Goal: Task Accomplishment & Management: Complete application form

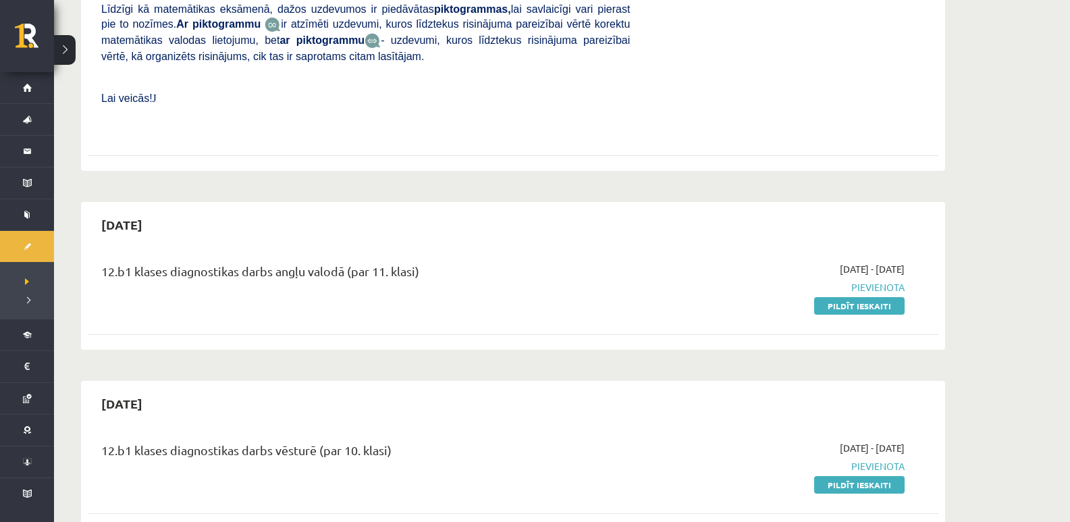
scroll to position [675, 0]
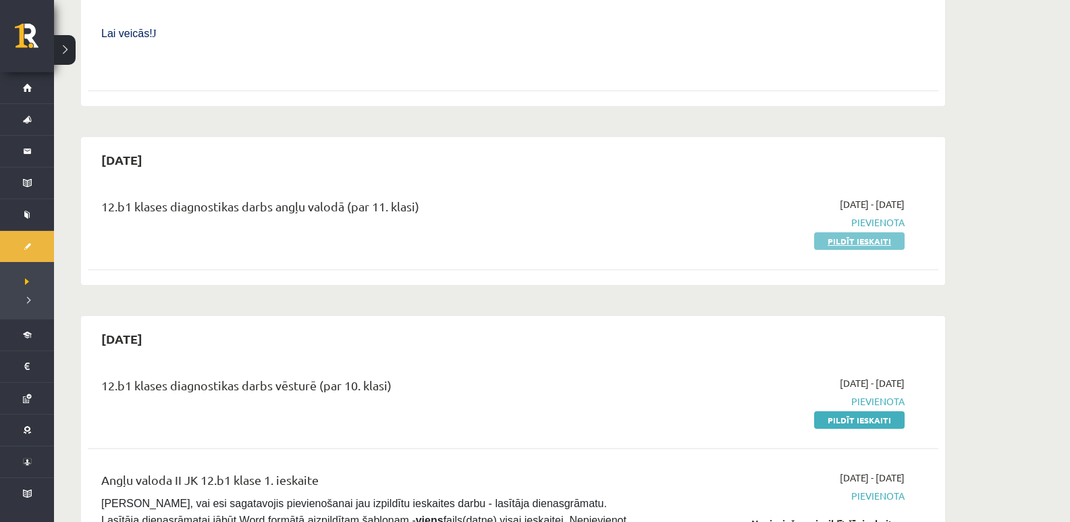
click at [823, 232] on link "Pildīt ieskaiti" at bounding box center [859, 241] width 90 height 18
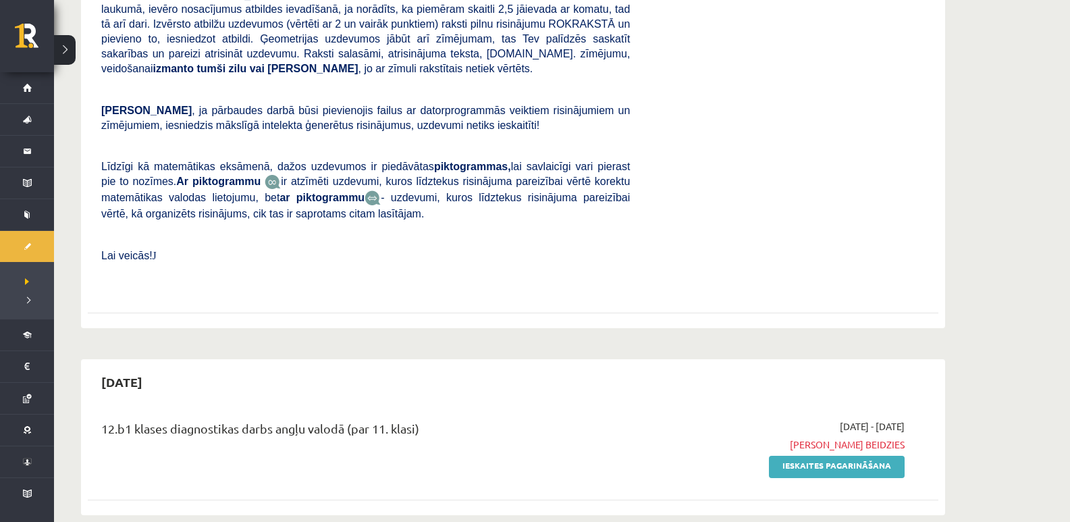
scroll to position [608, 0]
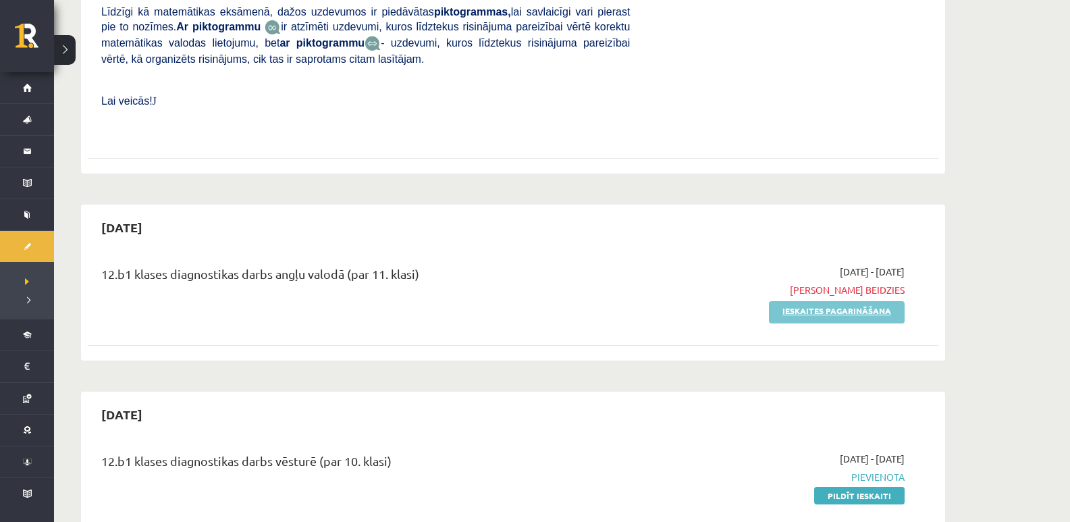
click at [783, 301] on link "Ieskaites pagarināšana" at bounding box center [837, 312] width 136 height 22
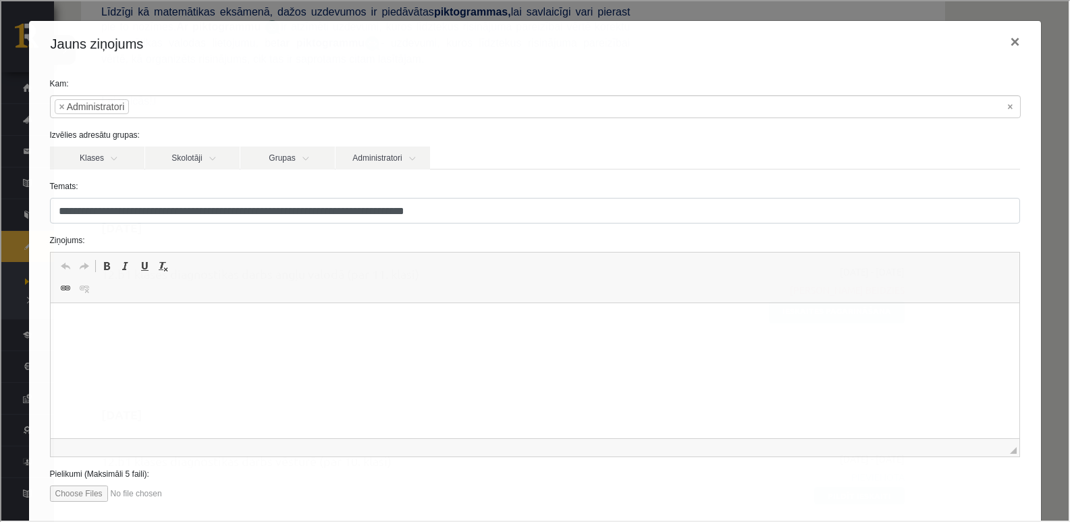
scroll to position [0, 0]
click at [363, 323] on p "**********" at bounding box center [529, 324] width 933 height 14
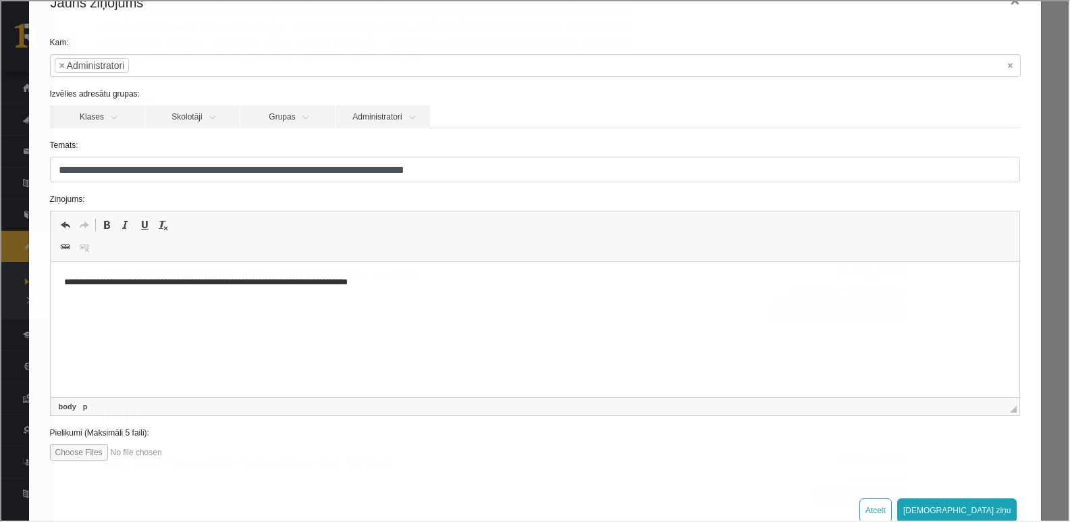
scroll to position [78, 0]
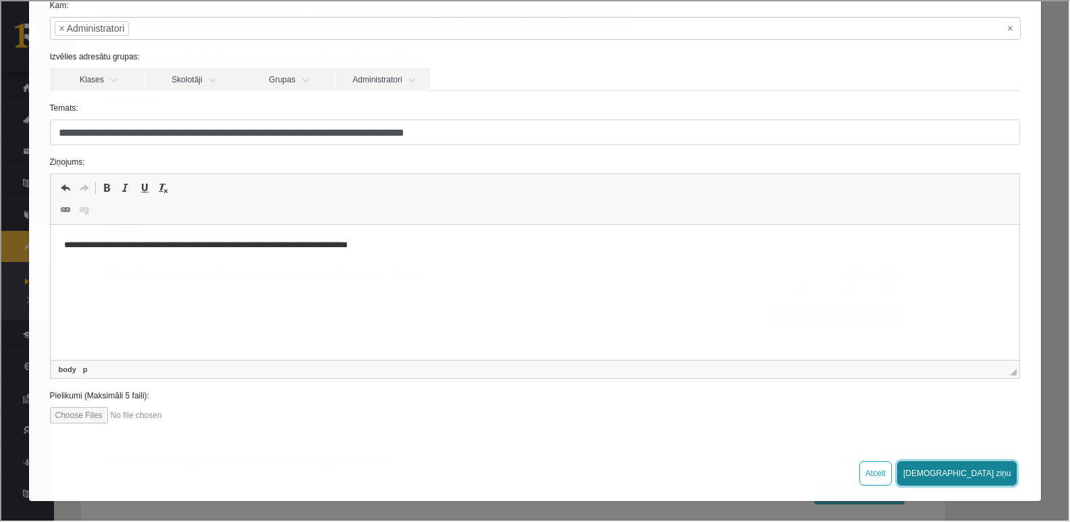
click at [984, 469] on button "[DEMOGRAPHIC_DATA] ziņu" at bounding box center [956, 472] width 120 height 24
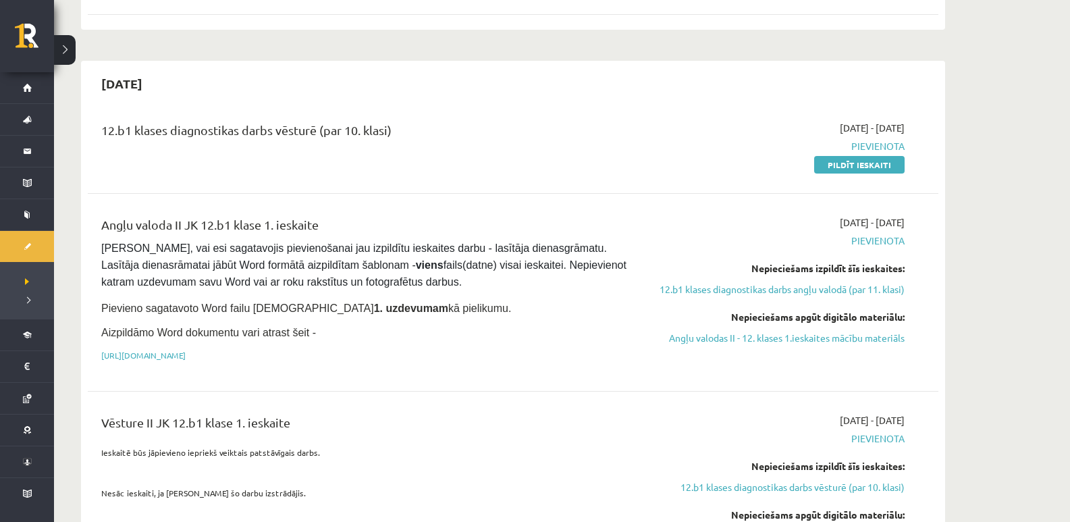
scroll to position [945, 0]
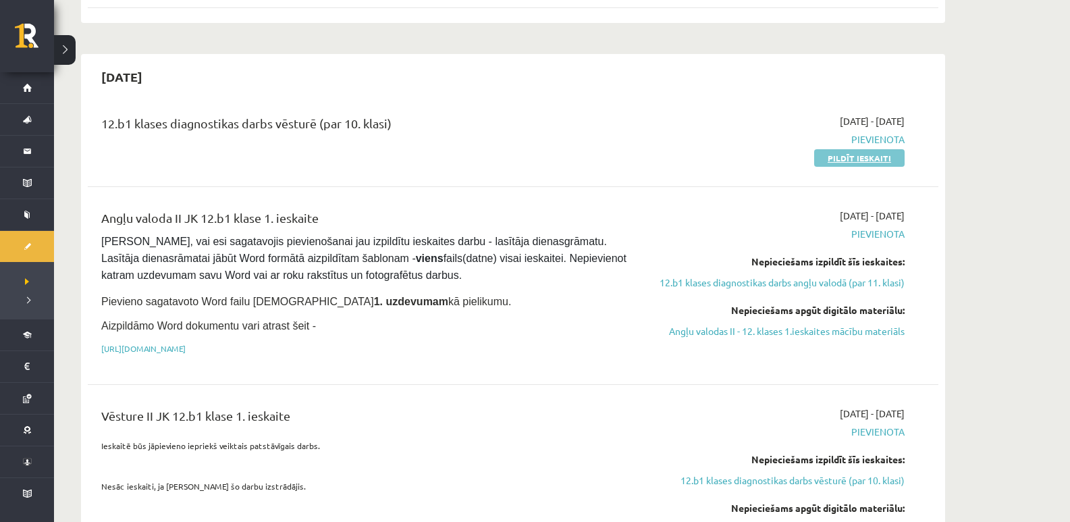
click at [840, 149] on link "Pildīt ieskaiti" at bounding box center [859, 158] width 90 height 18
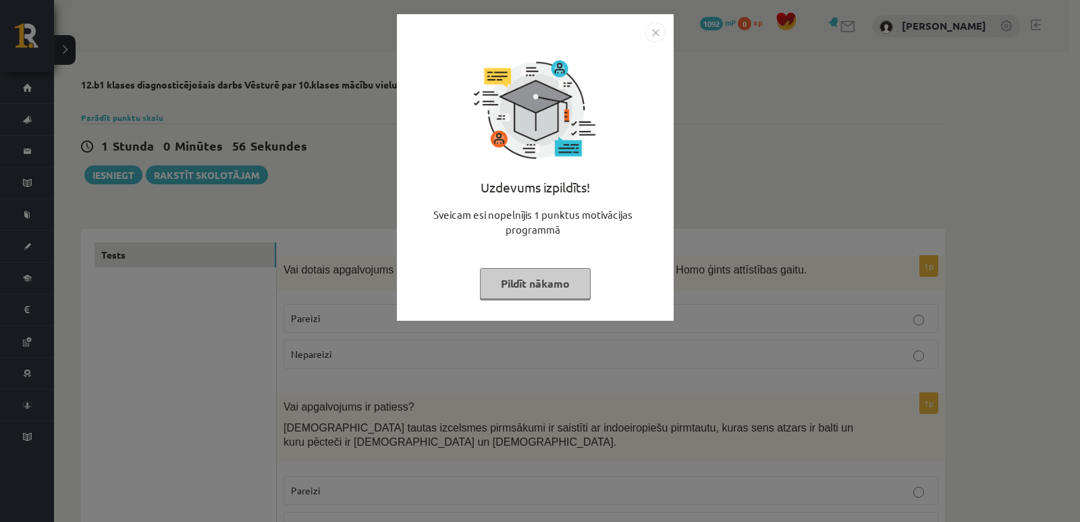
click at [656, 32] on img "Close" at bounding box center [655, 32] width 20 height 20
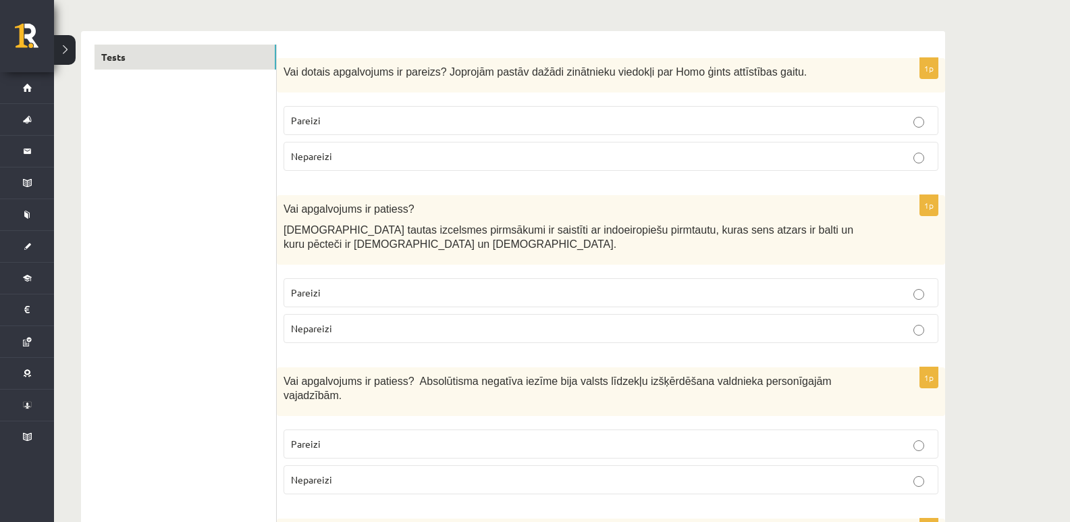
scroll to position [135, 0]
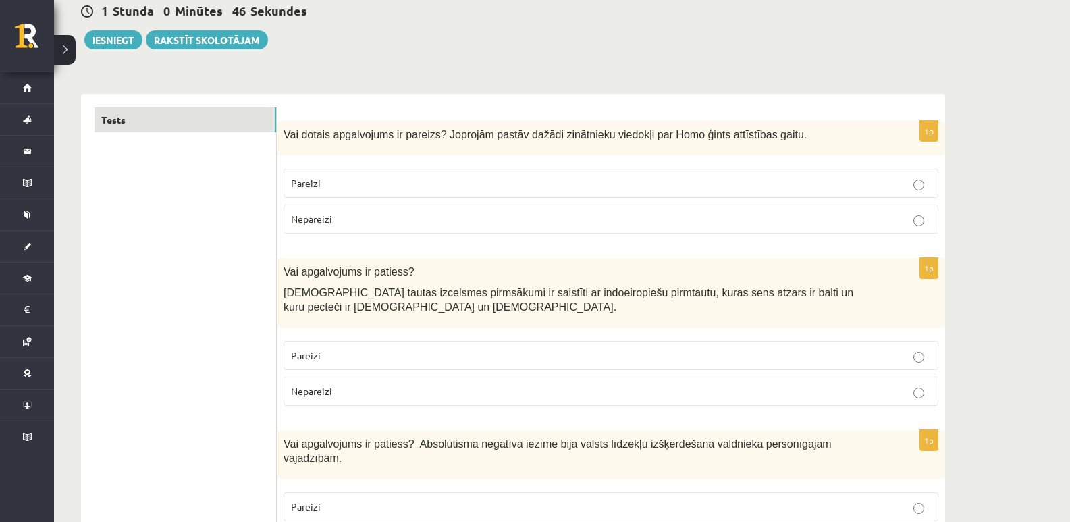
click at [635, 179] on p "Pareizi" at bounding box center [611, 183] width 640 height 14
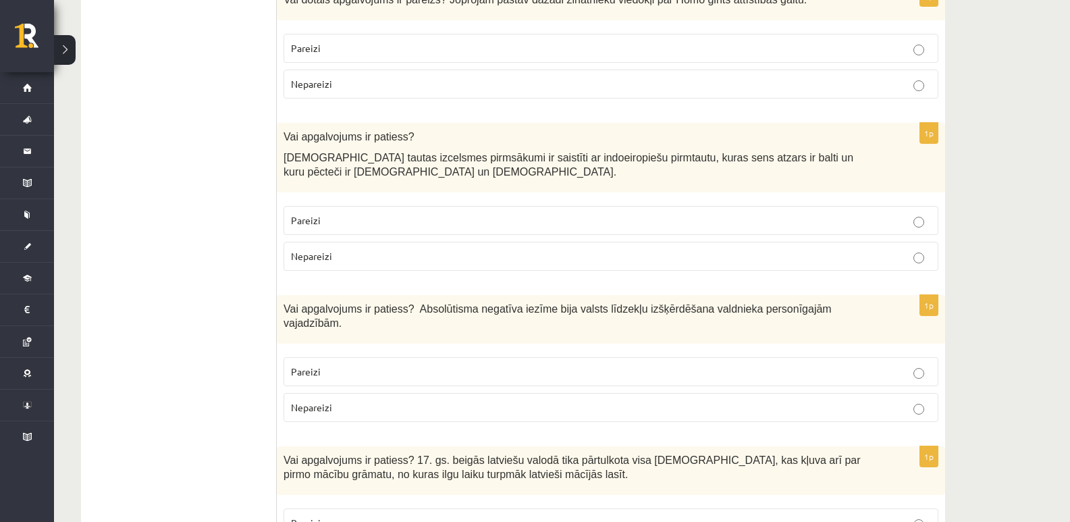
click at [672, 217] on p "Pareizi" at bounding box center [611, 220] width 640 height 14
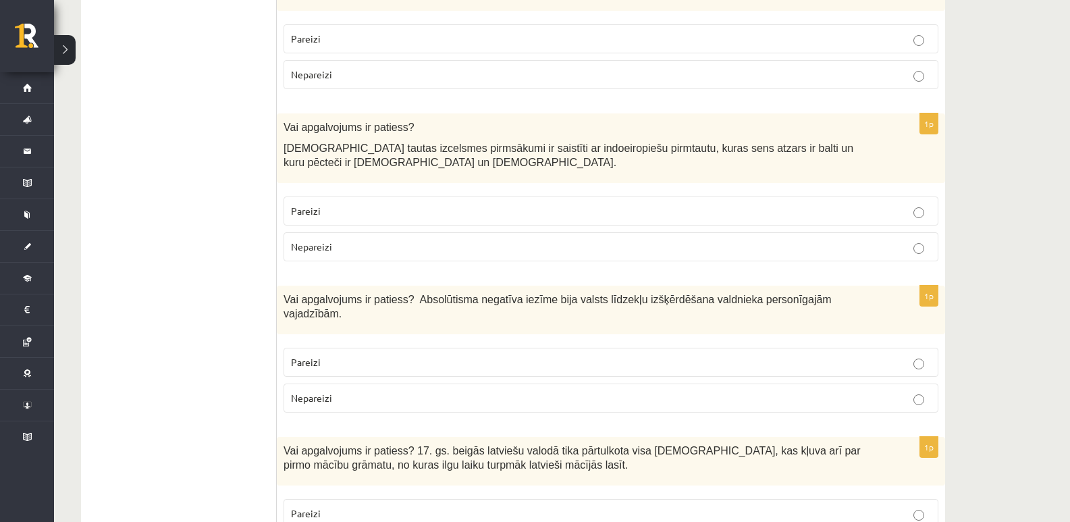
scroll to position [473, 0]
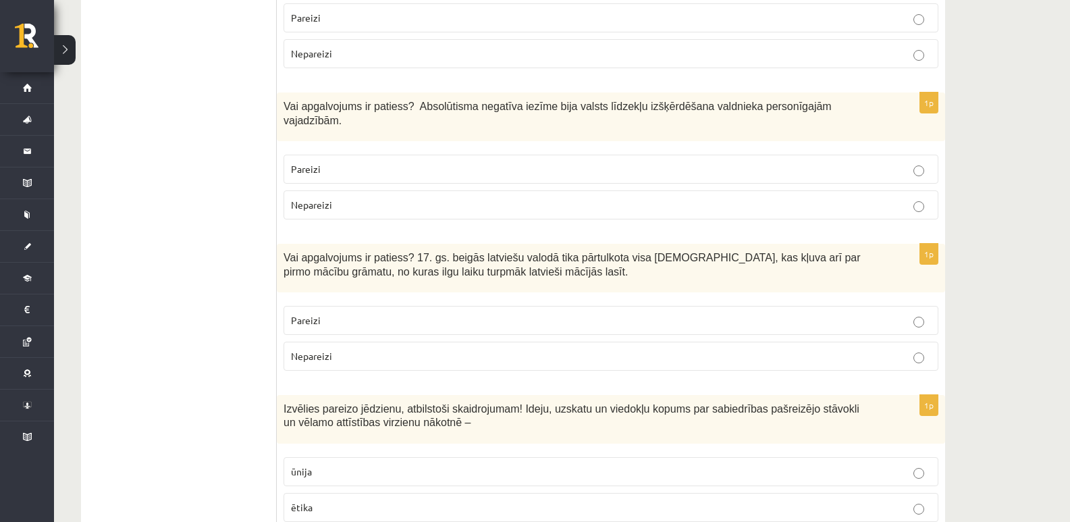
click at [577, 162] on p "Pareizi" at bounding box center [611, 169] width 640 height 14
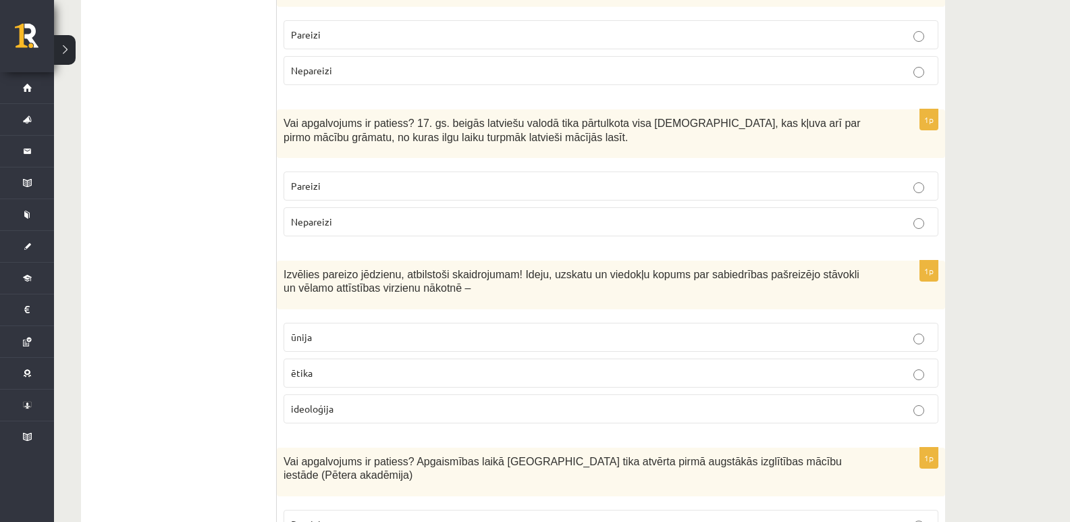
scroll to position [608, 0]
click at [381, 178] on p "Pareizi" at bounding box center [611, 185] width 640 height 14
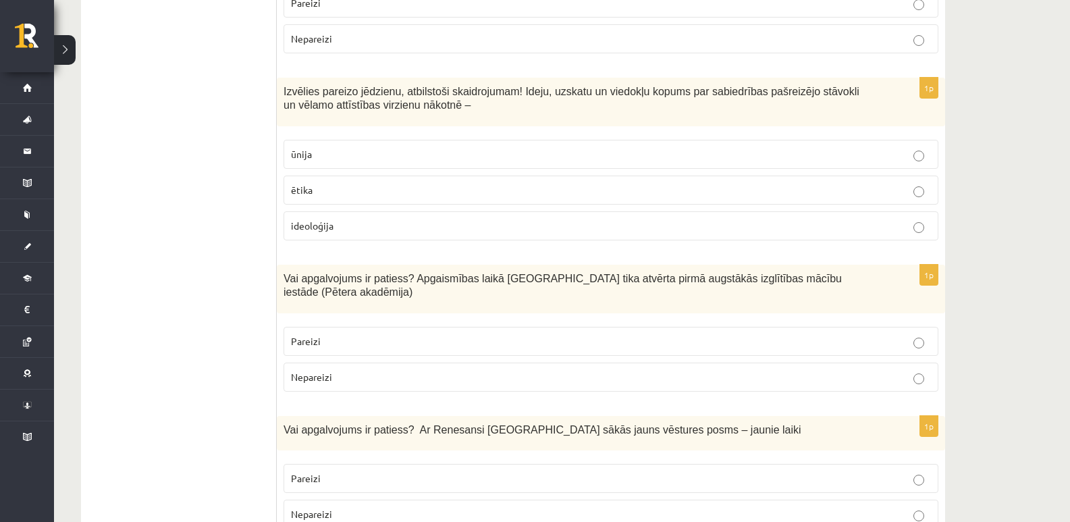
scroll to position [810, 0]
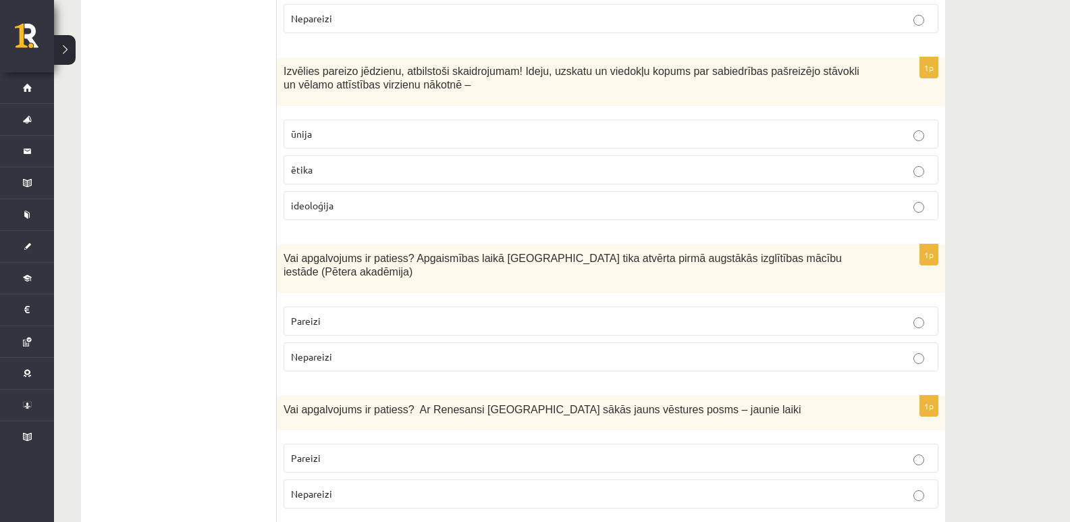
click at [548, 198] on p "ideoloģija" at bounding box center [611, 205] width 640 height 14
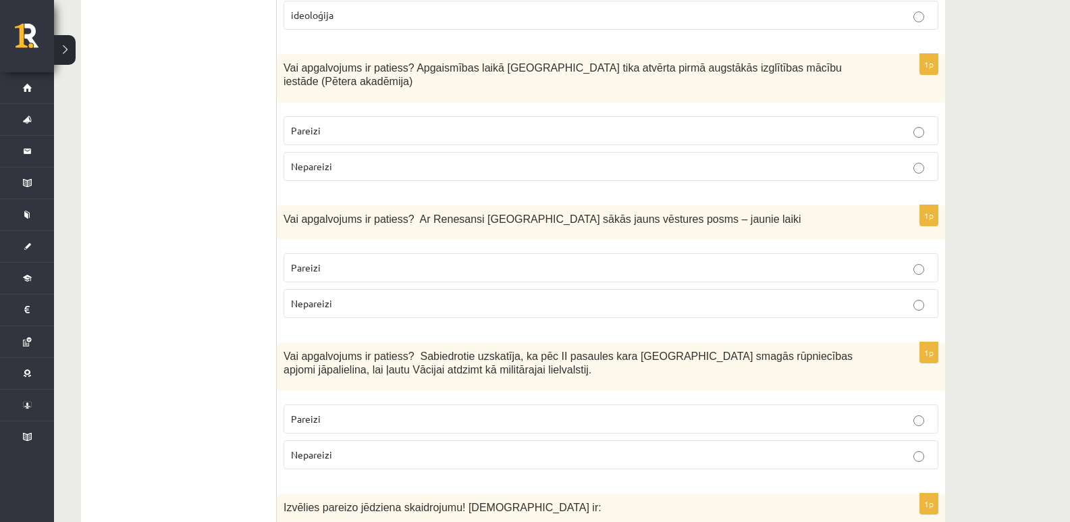
scroll to position [1013, 0]
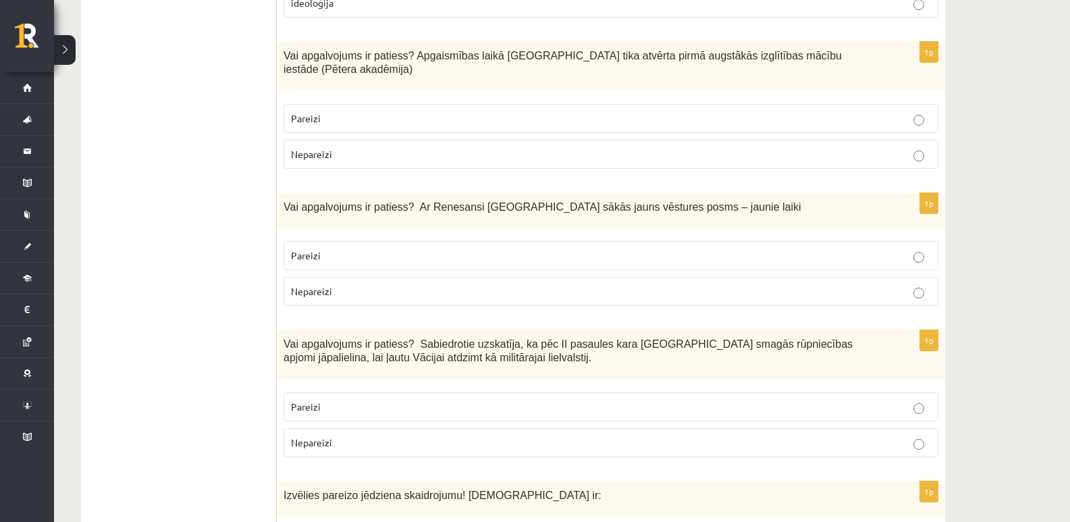
click at [455, 111] on p "Pareizi" at bounding box center [611, 118] width 640 height 14
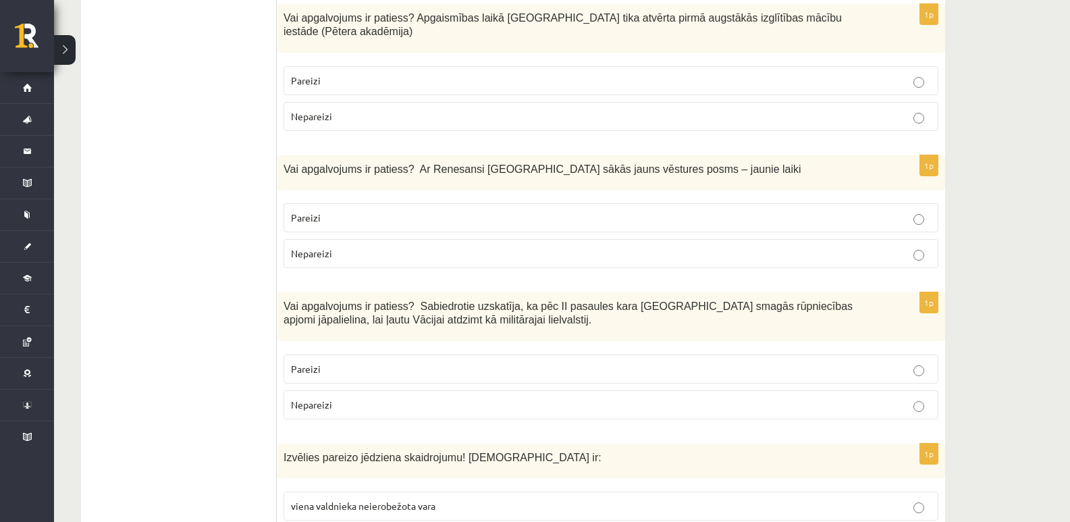
scroll to position [1080, 0]
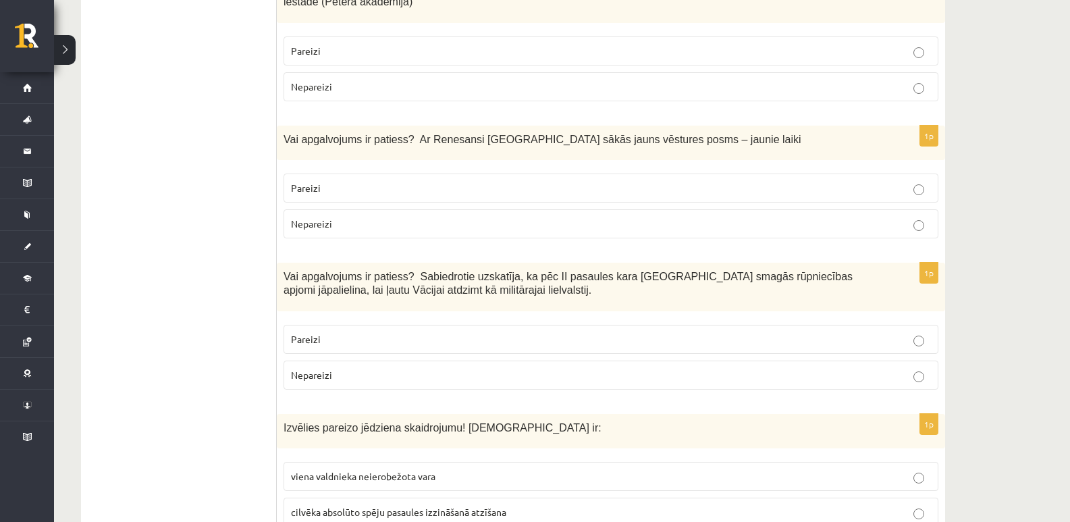
click at [452, 181] on p "Pareizi" at bounding box center [611, 188] width 640 height 14
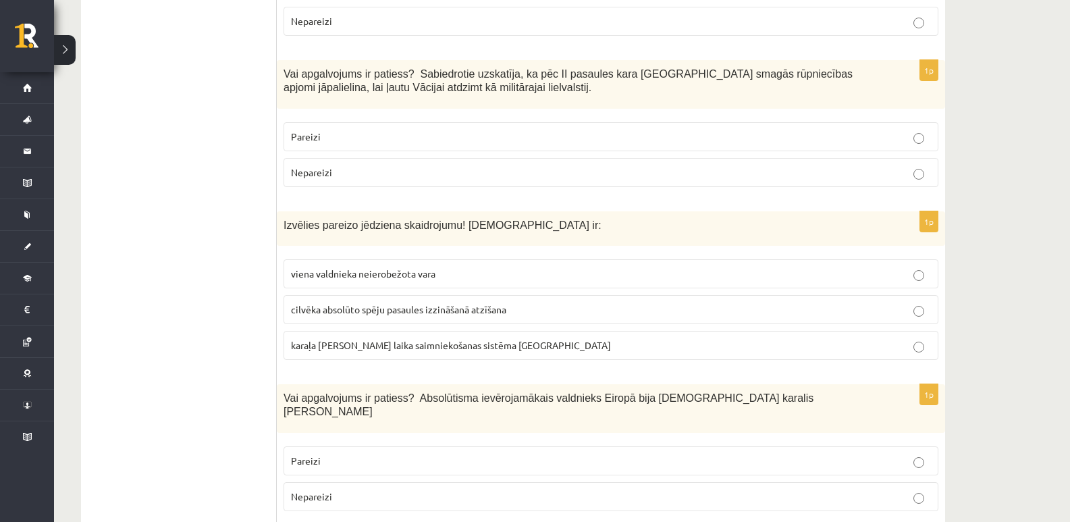
scroll to position [1148, 0]
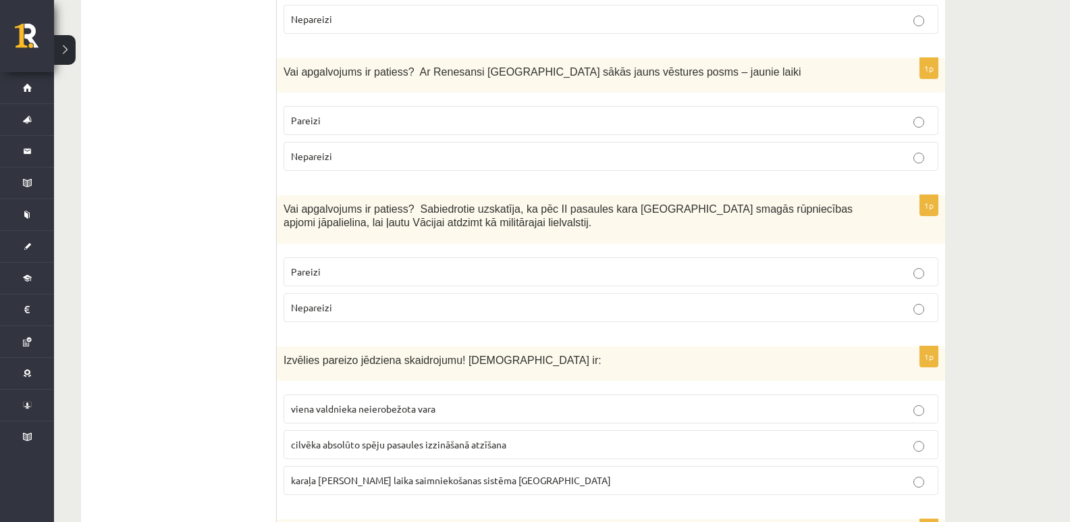
click at [560, 265] on p "Pareizi" at bounding box center [611, 272] width 640 height 14
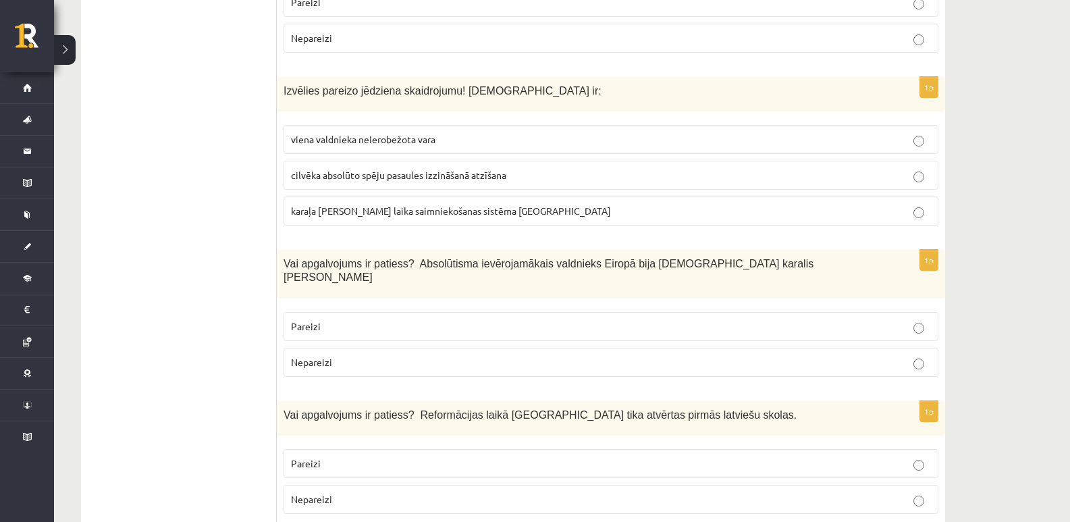
scroll to position [1418, 0]
click at [566, 132] on p "viena valdnieka neierobežota vara" at bounding box center [611, 139] width 640 height 14
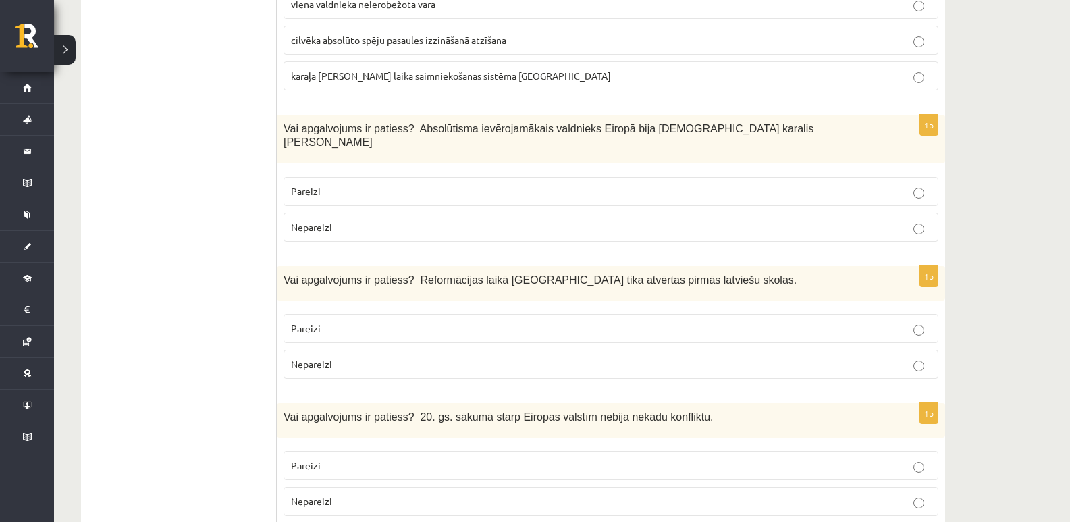
scroll to position [1553, 0]
click at [605, 184] on p "Pareizi" at bounding box center [611, 191] width 640 height 14
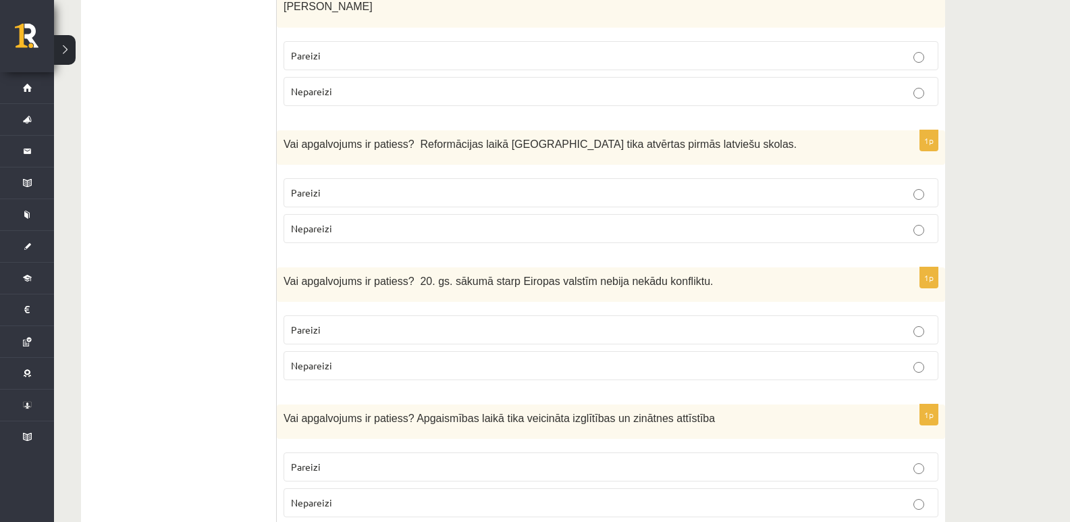
click at [632, 186] on p "Pareizi" at bounding box center [611, 193] width 640 height 14
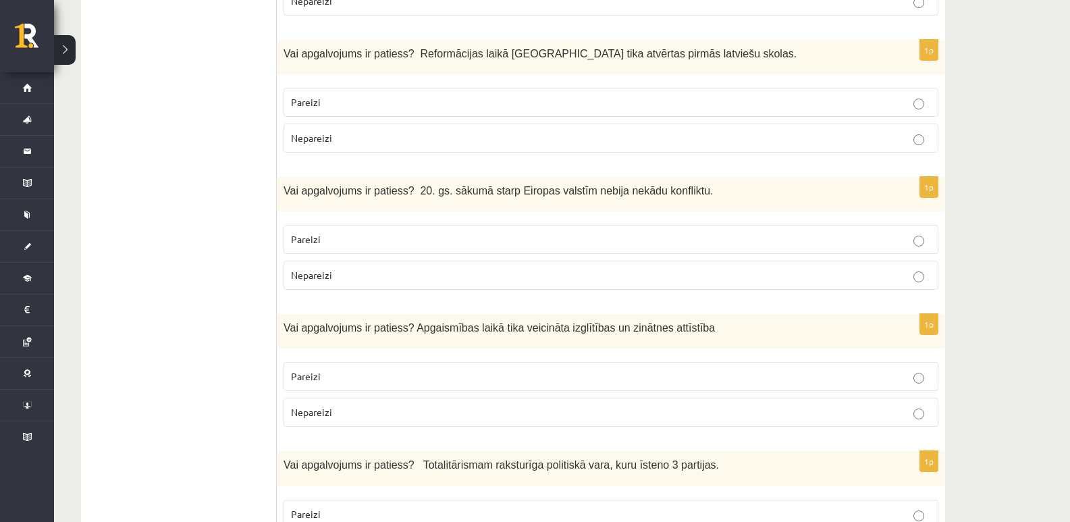
scroll to position [1823, 0]
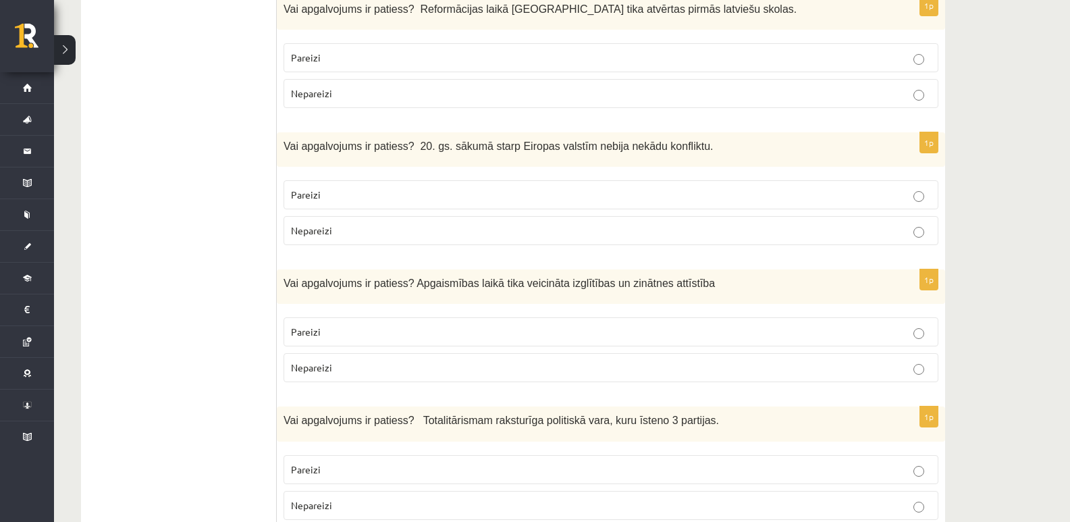
click at [610, 216] on label "Nepareizi" at bounding box center [611, 230] width 655 height 29
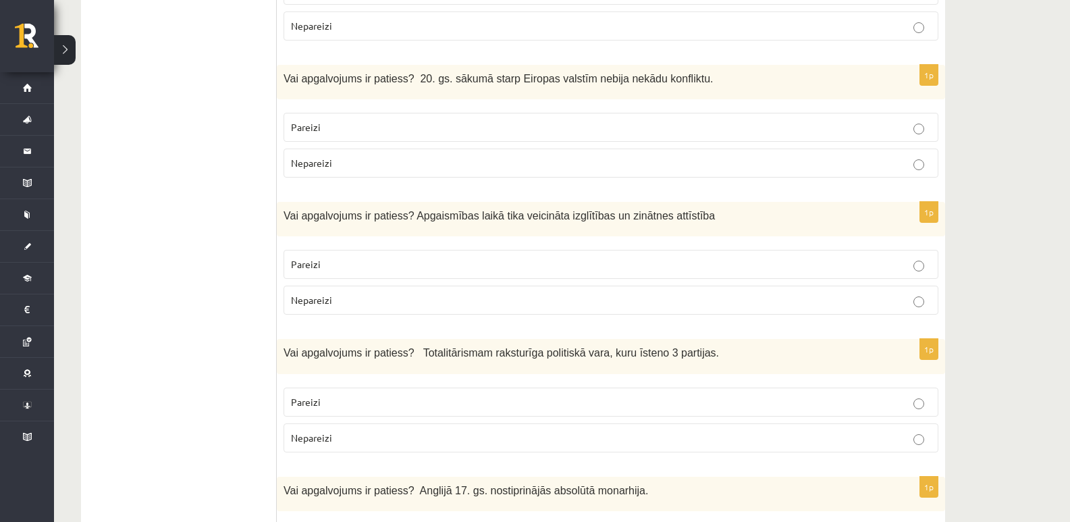
click at [564, 257] on p "Pareizi" at bounding box center [611, 264] width 640 height 14
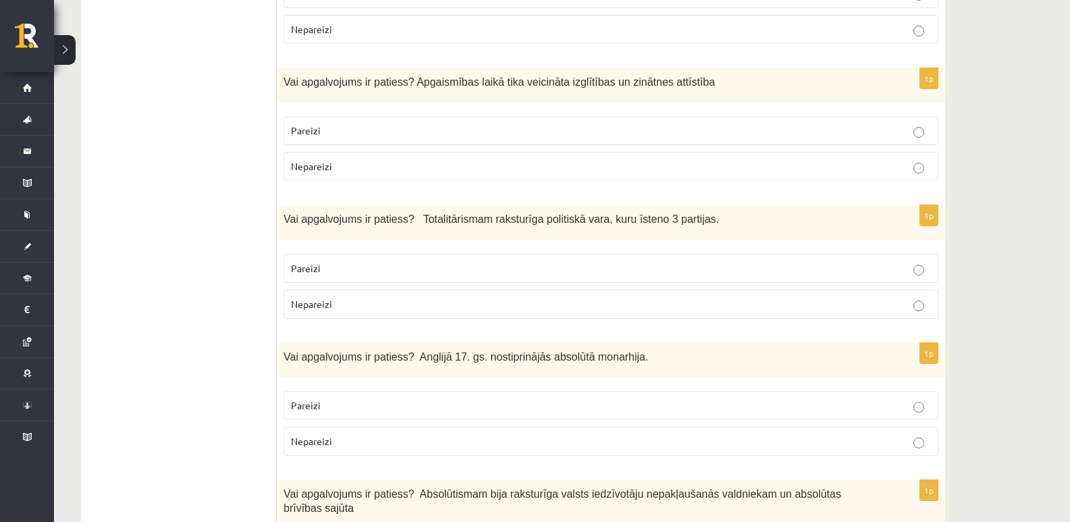
scroll to position [2025, 0]
click at [570, 296] on p "Nepareizi" at bounding box center [611, 303] width 640 height 14
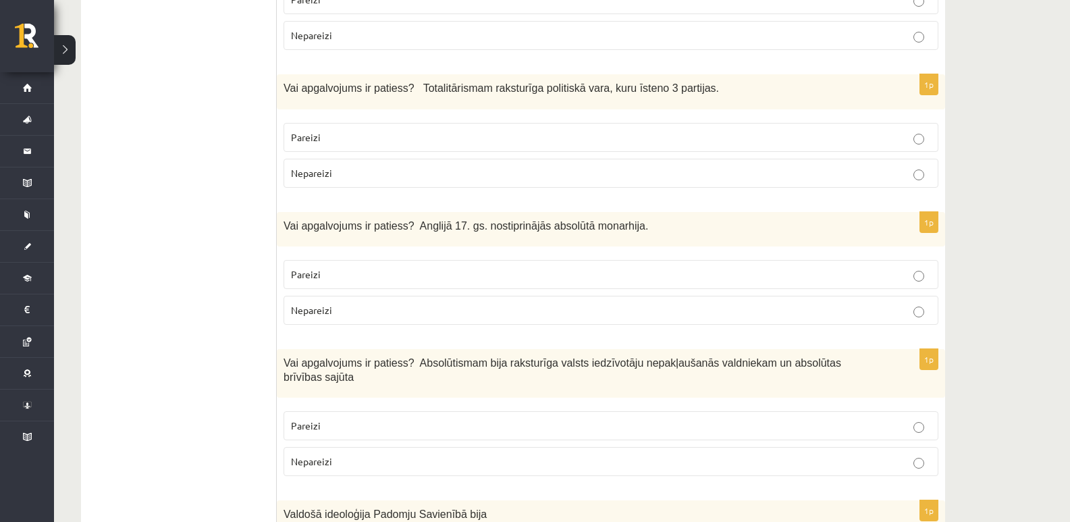
scroll to position [2160, 0]
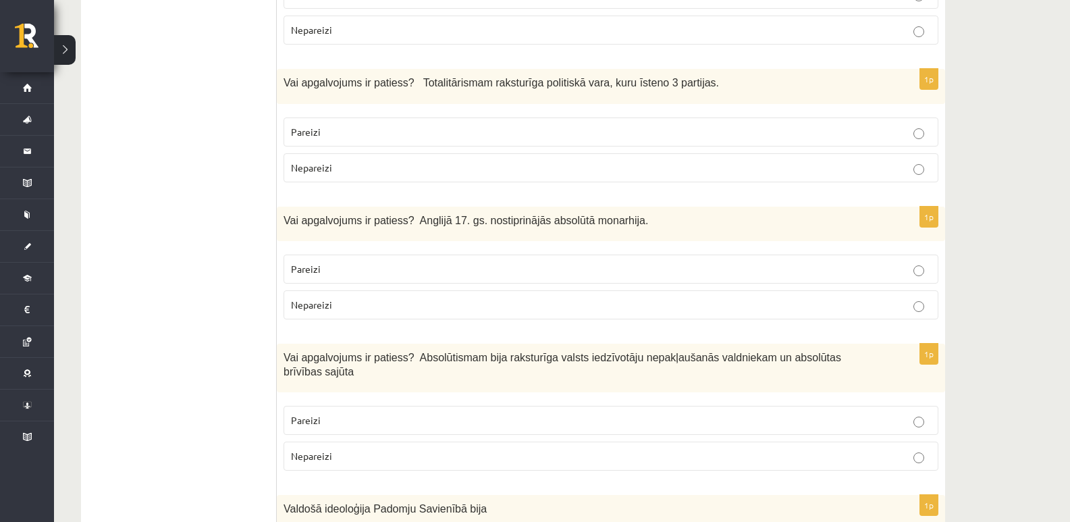
click at [551, 298] on p "Nepareizi" at bounding box center [611, 305] width 640 height 14
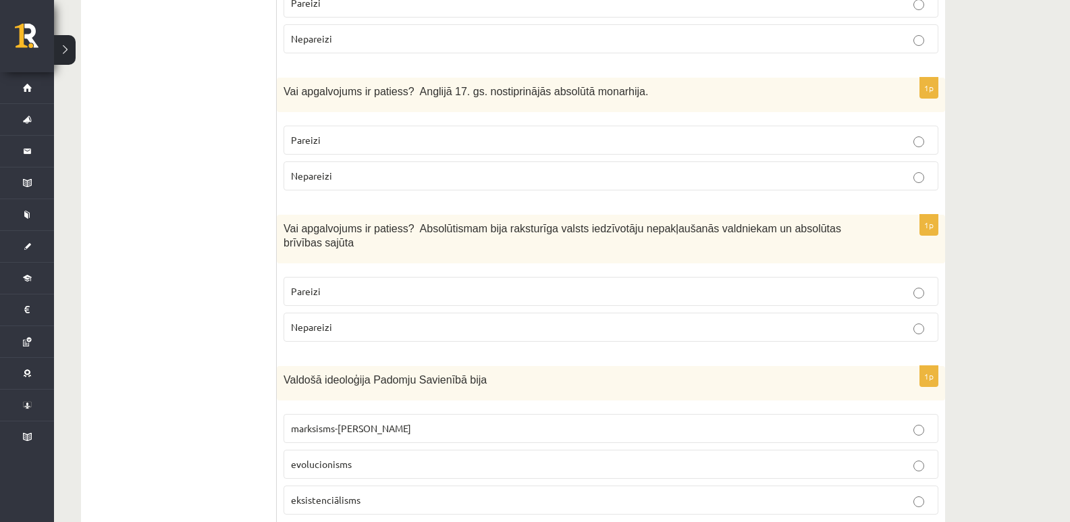
scroll to position [2295, 0]
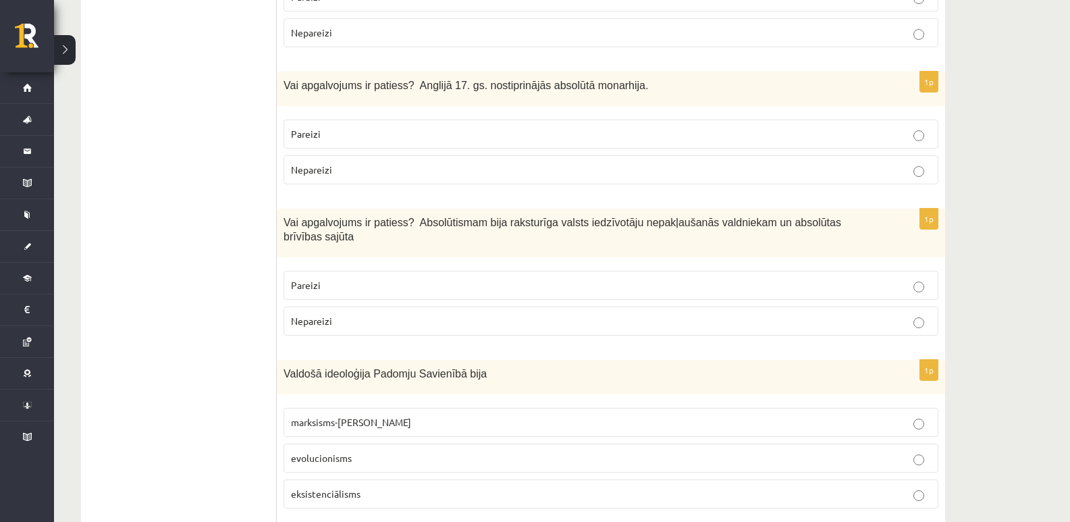
click at [458, 307] on label "Nepareizi" at bounding box center [611, 321] width 655 height 29
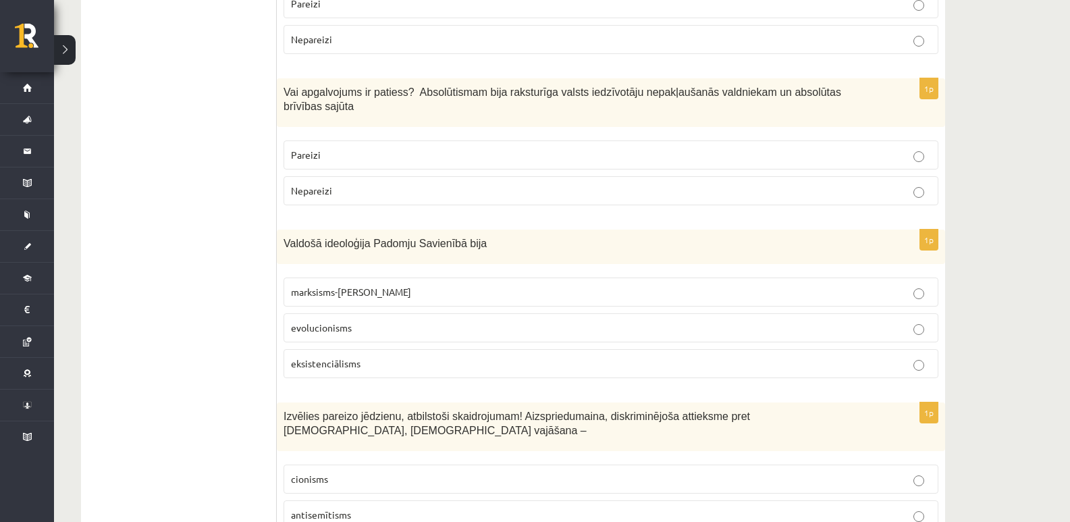
scroll to position [2430, 0]
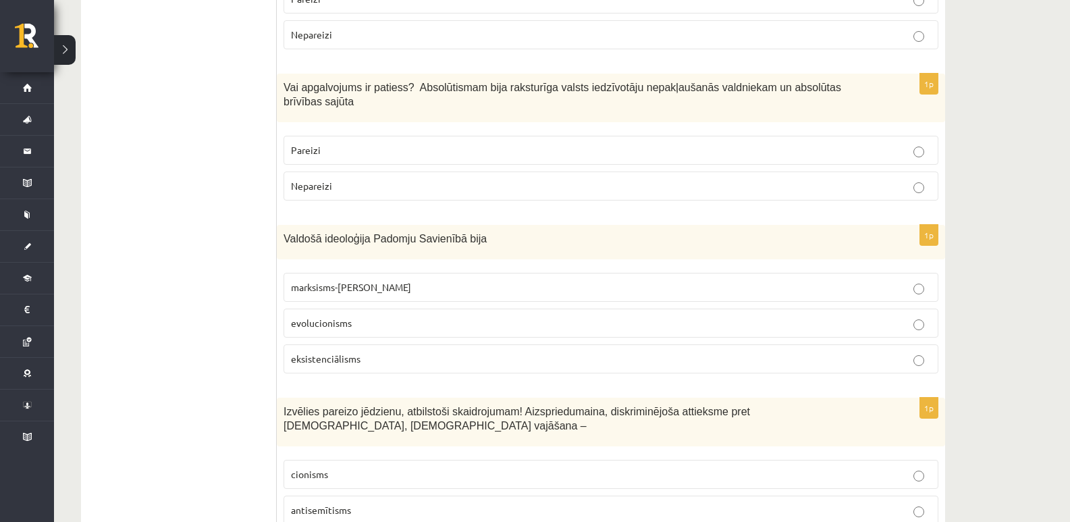
click at [479, 273] on label "marksisms-ļeņinisms" at bounding box center [611, 287] width 655 height 29
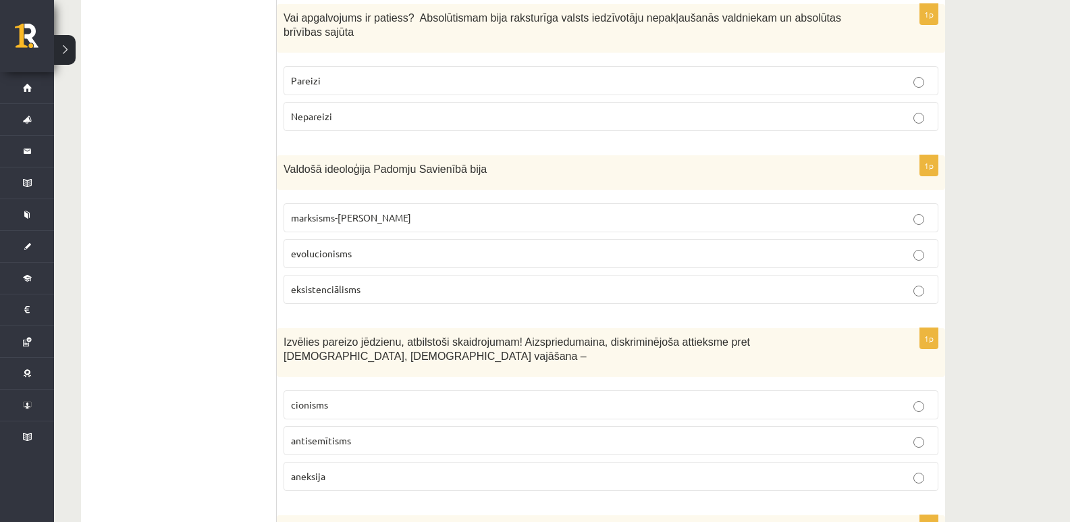
scroll to position [2565, 0]
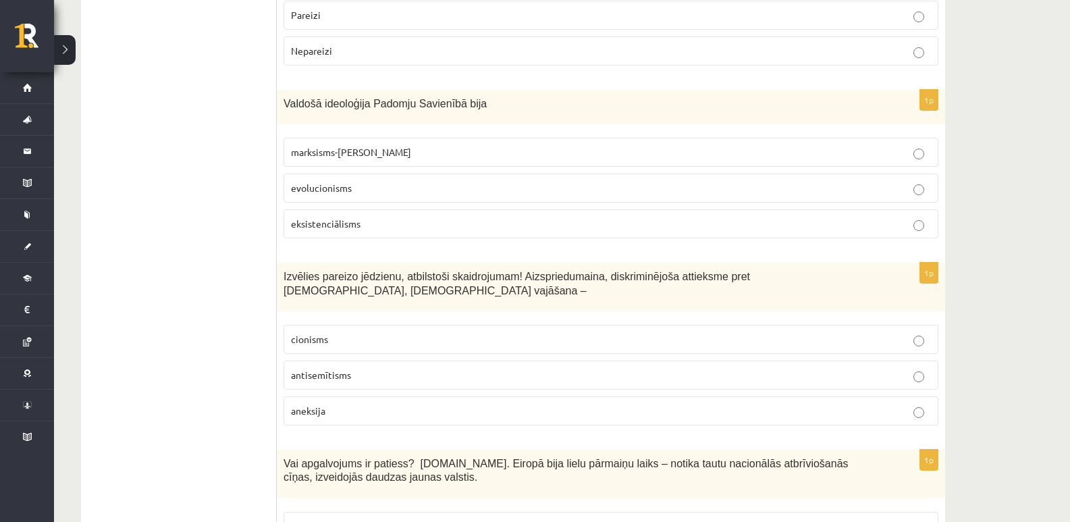
click at [467, 368] on p "antisemītisms" at bounding box center [611, 375] width 640 height 14
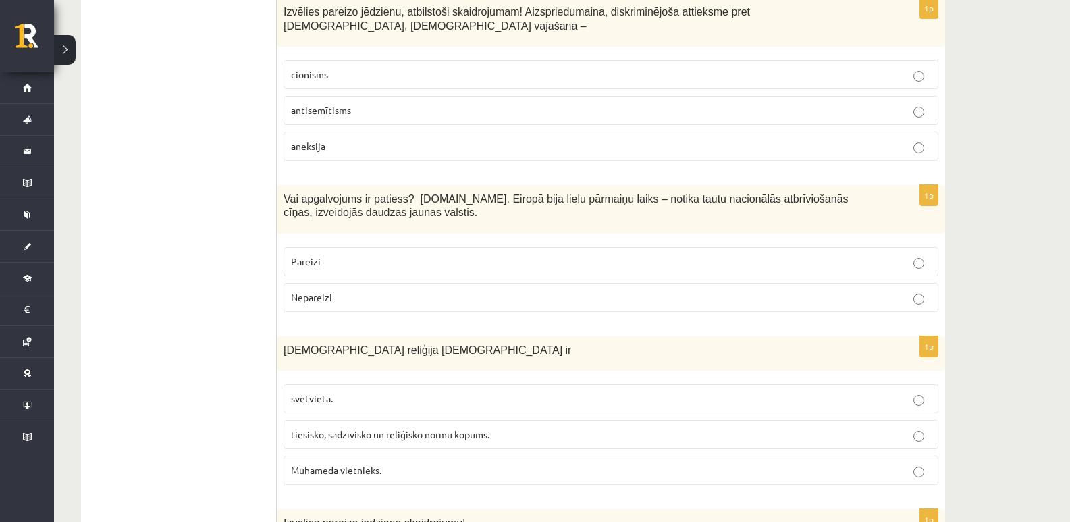
scroll to position [2836, 0]
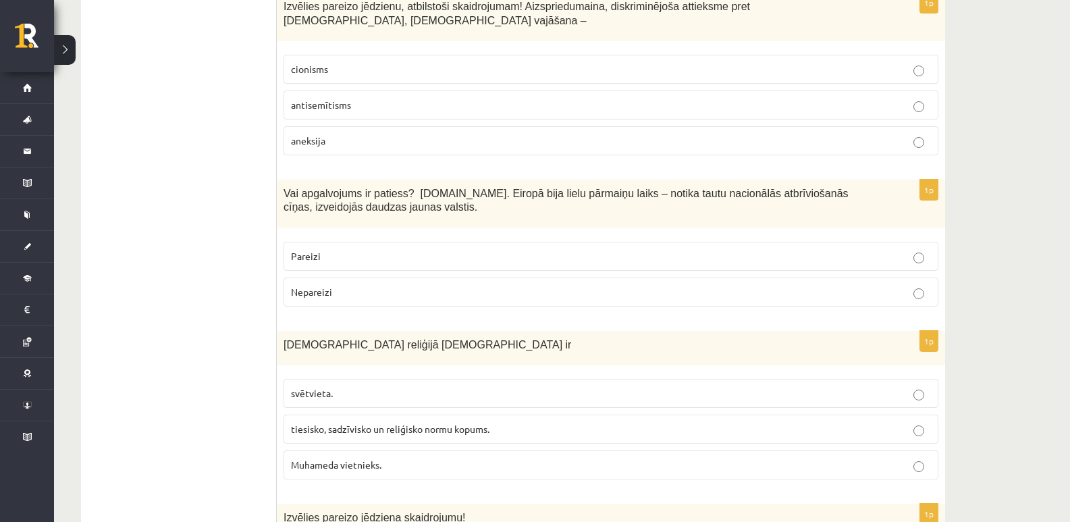
click at [577, 249] on p "Pareizi" at bounding box center [611, 256] width 640 height 14
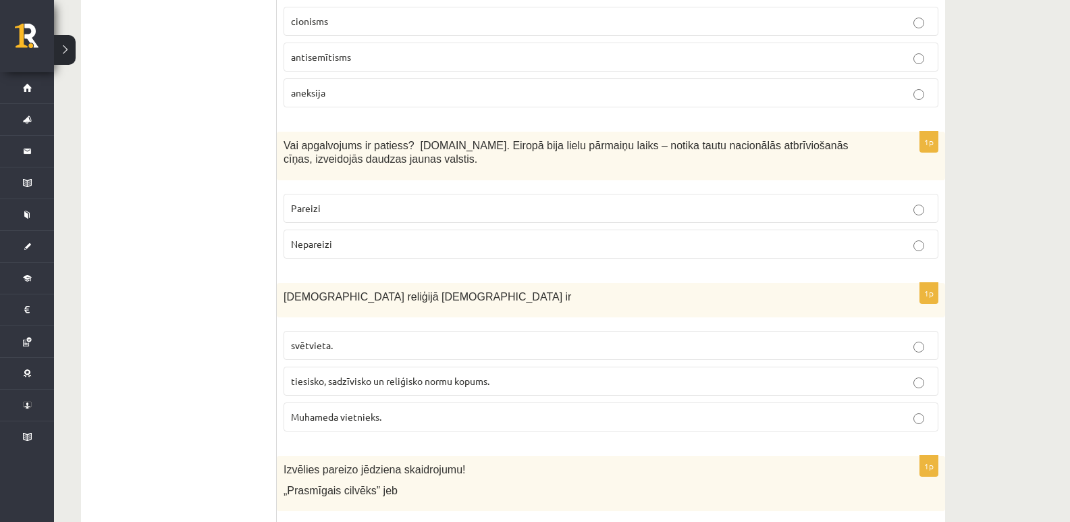
scroll to position [2971, 0]
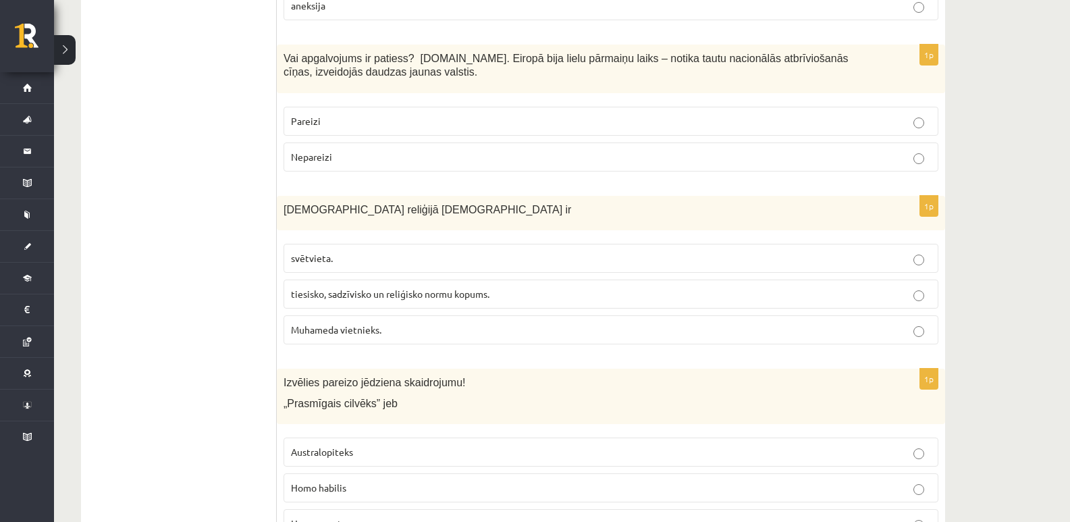
click at [487, 288] on span "tiesisko, sadzīvisko un reliģisko normu kopums." at bounding box center [390, 294] width 198 height 12
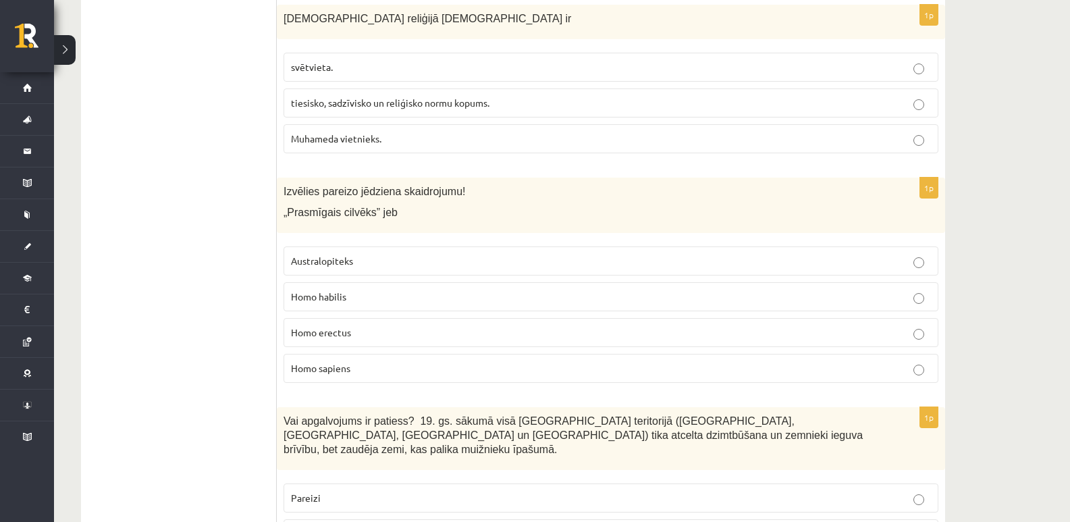
scroll to position [3173, 0]
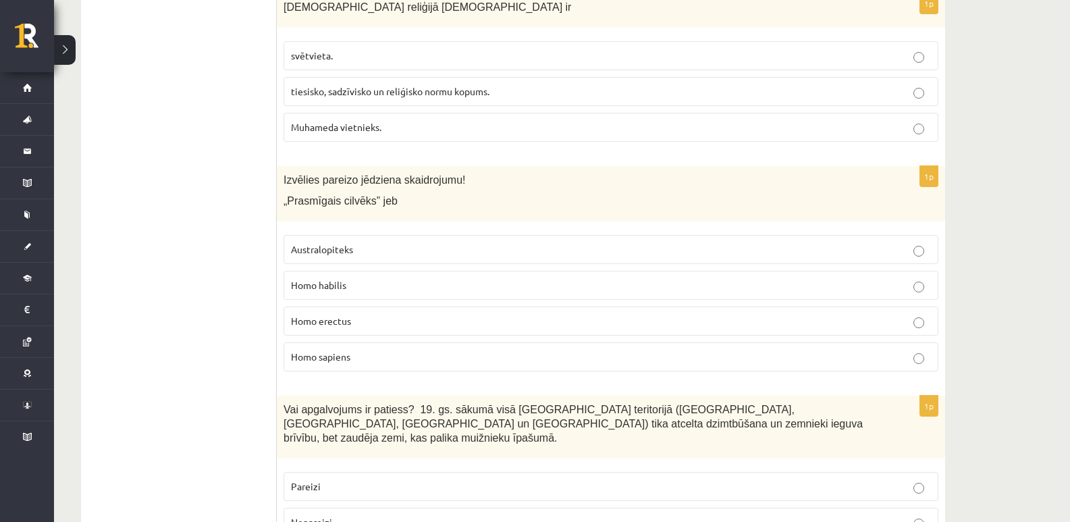
click at [362, 314] on p "Homo erectus" at bounding box center [611, 321] width 640 height 14
click at [389, 278] on p "Homo habilis" at bounding box center [611, 285] width 640 height 14
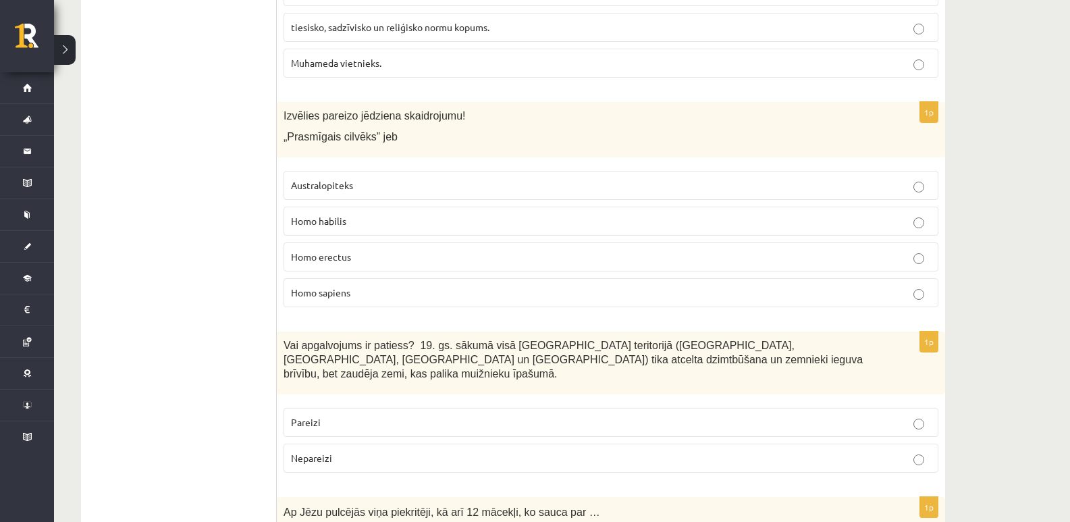
scroll to position [3241, 0]
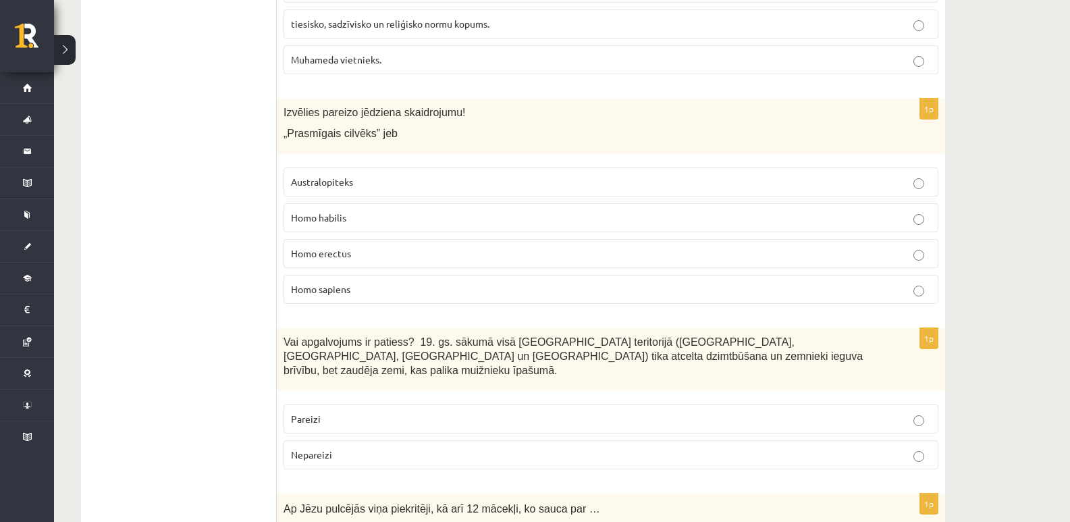
click at [373, 448] on p "Nepareizi" at bounding box center [611, 455] width 640 height 14
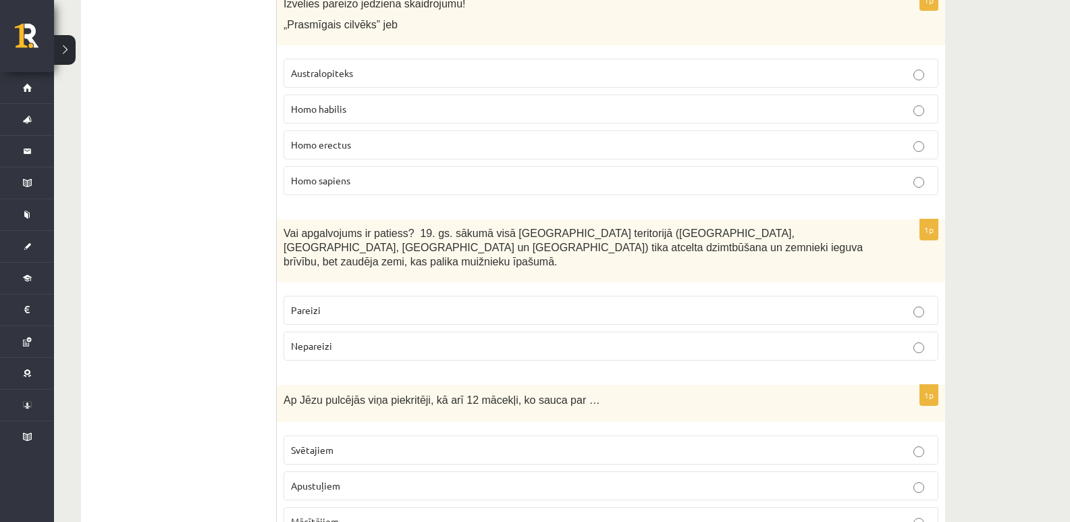
scroll to position [3511, 0]
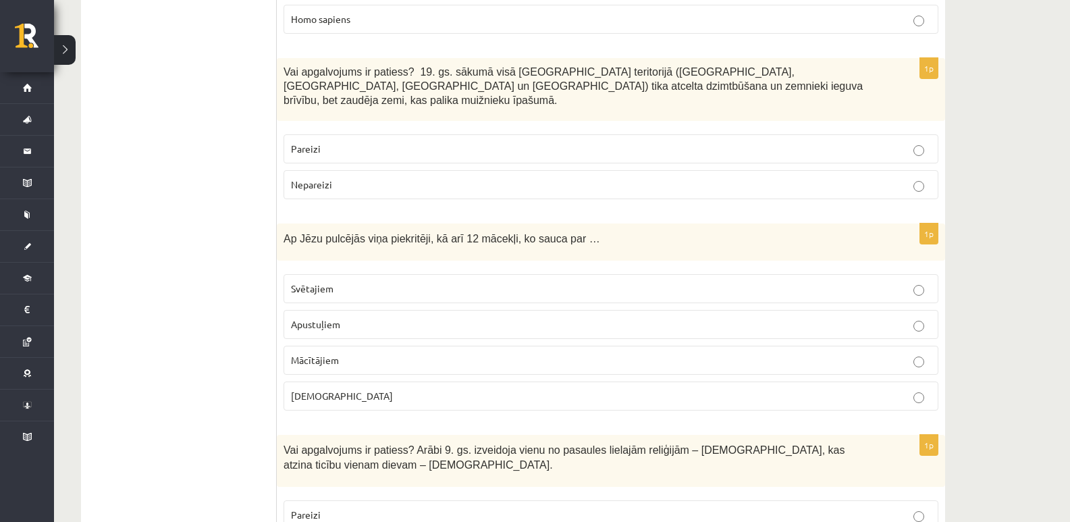
click at [383, 317] on p "Apustuļiem" at bounding box center [611, 324] width 640 height 14
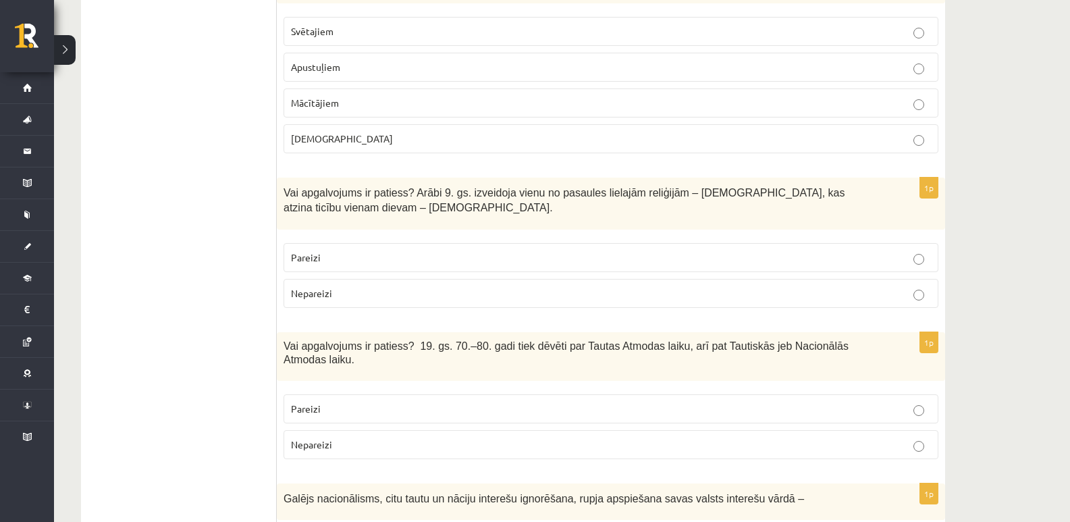
scroll to position [3781, 0]
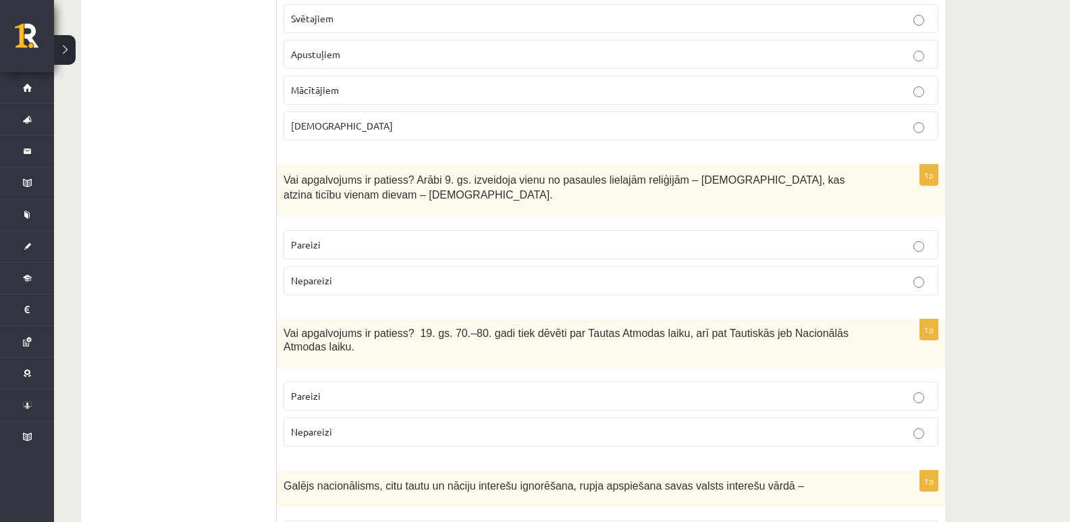
click at [541, 273] on p "Nepareizi" at bounding box center [611, 280] width 640 height 14
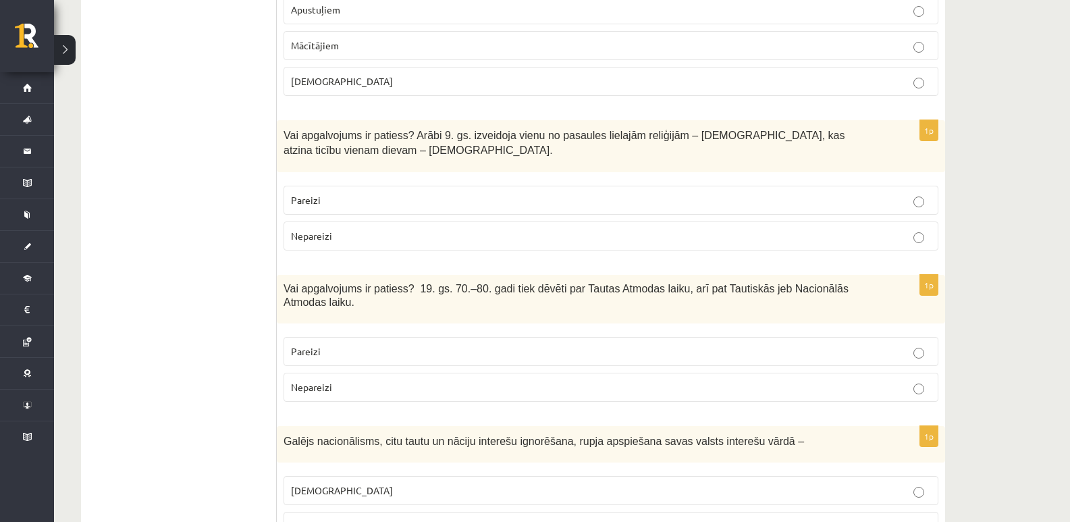
scroll to position [3916, 0]
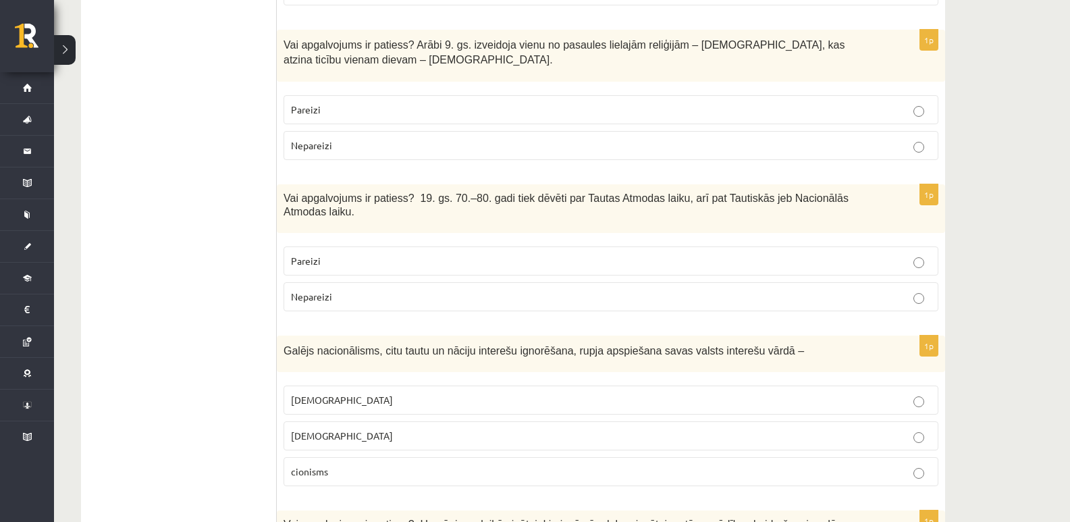
click at [739, 254] on p "Pareizi" at bounding box center [611, 261] width 640 height 14
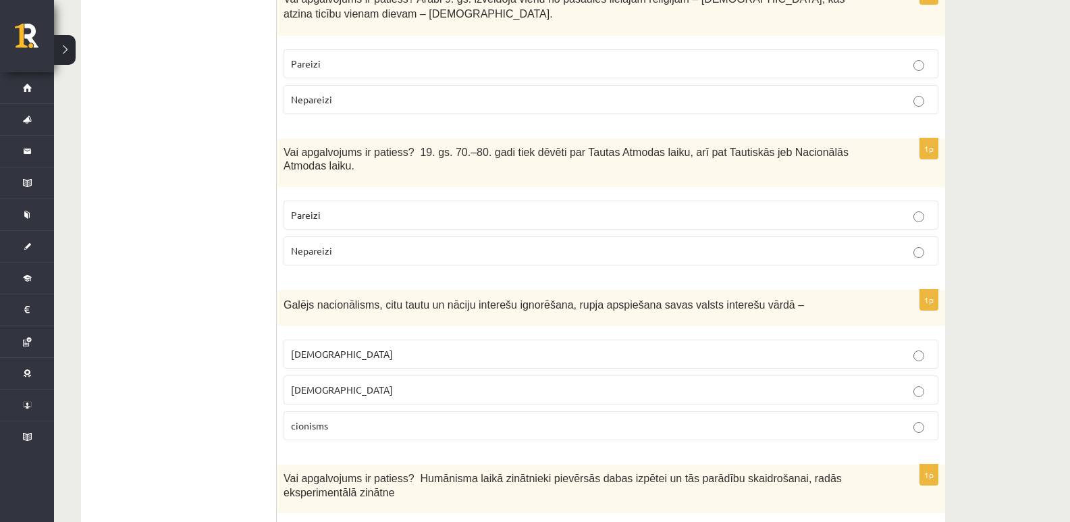
scroll to position [3983, 0]
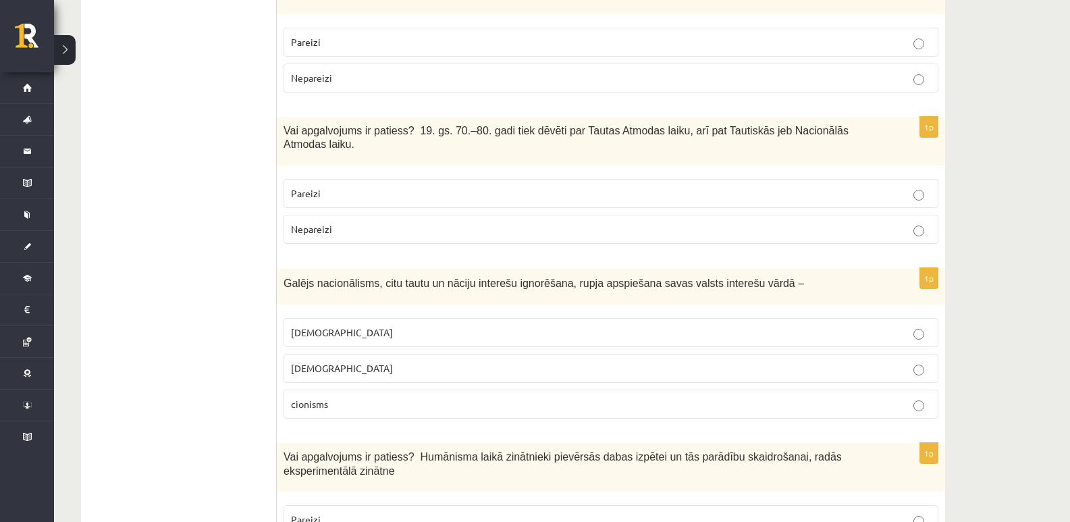
click at [394, 325] on p "šovinisms" at bounding box center [611, 332] width 640 height 14
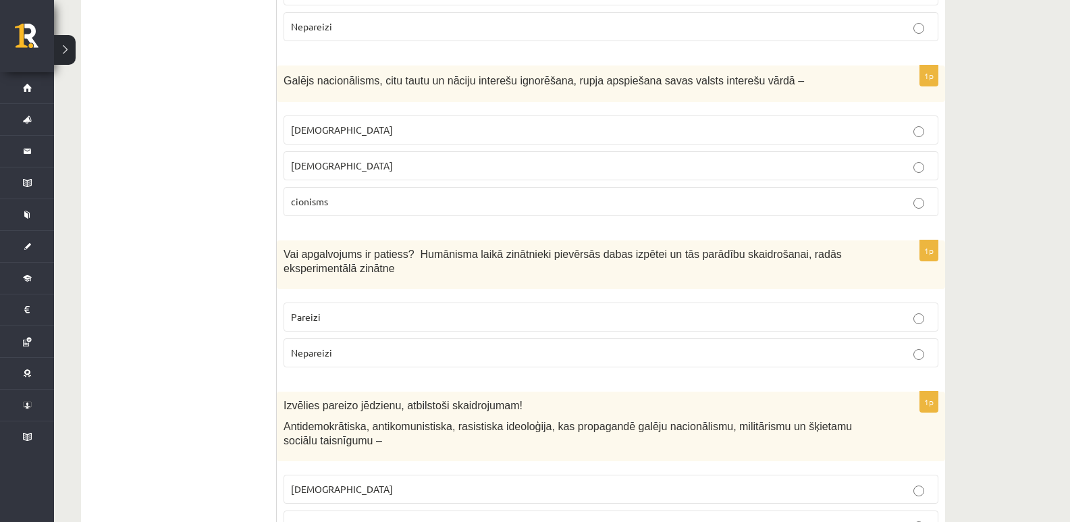
click at [484, 310] on p "Pareizi" at bounding box center [611, 317] width 640 height 14
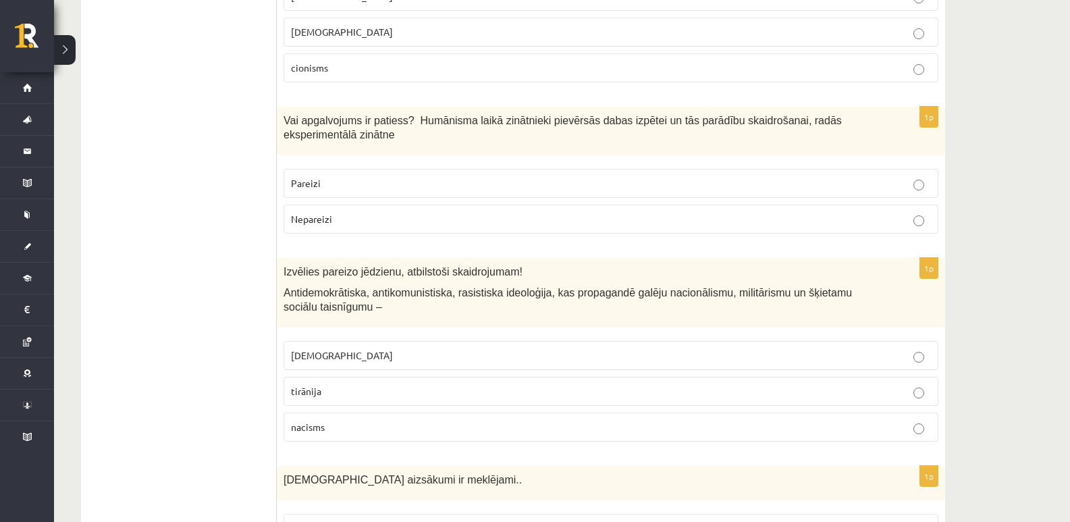
scroll to position [4321, 0]
click at [331, 347] on p "fašisms" at bounding box center [611, 354] width 640 height 14
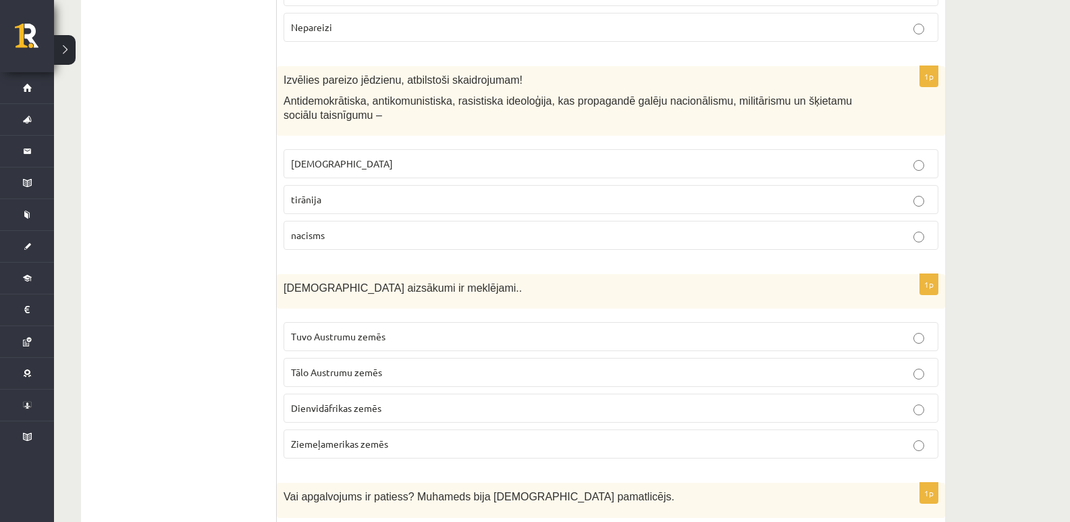
scroll to position [4531, 0]
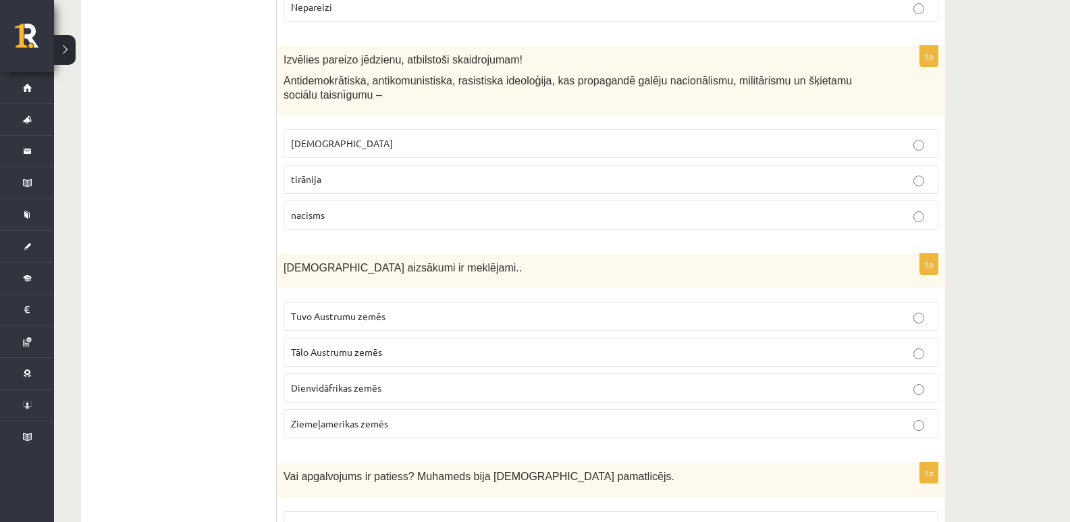
click at [408, 309] on p "Tuvo Austrumu zemēs" at bounding box center [611, 316] width 640 height 14
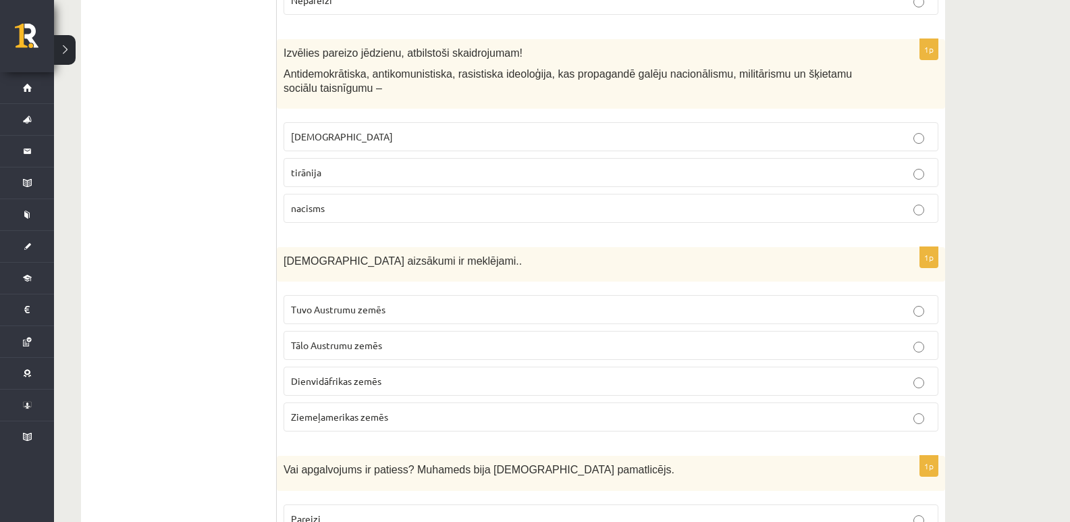
scroll to position [4540, 0]
click at [485, 510] on p "Pareizi" at bounding box center [611, 517] width 640 height 14
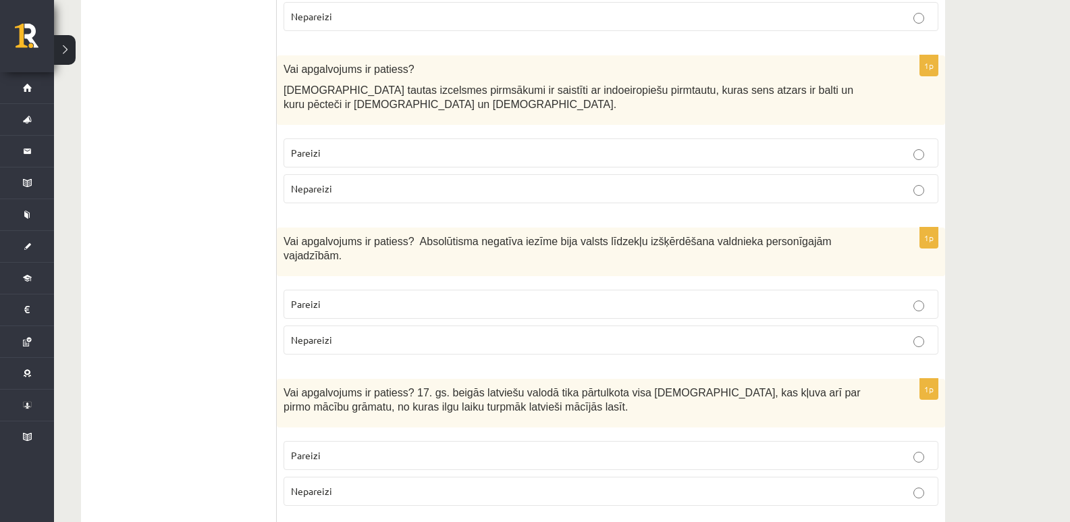
scroll to position [0, 0]
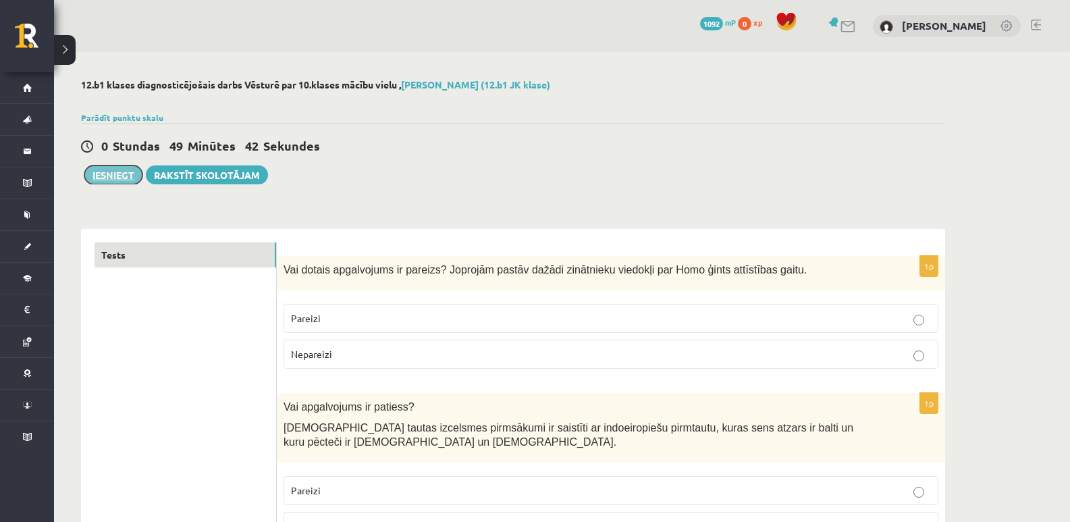
click at [104, 174] on button "Iesniegt" at bounding box center [113, 174] width 58 height 19
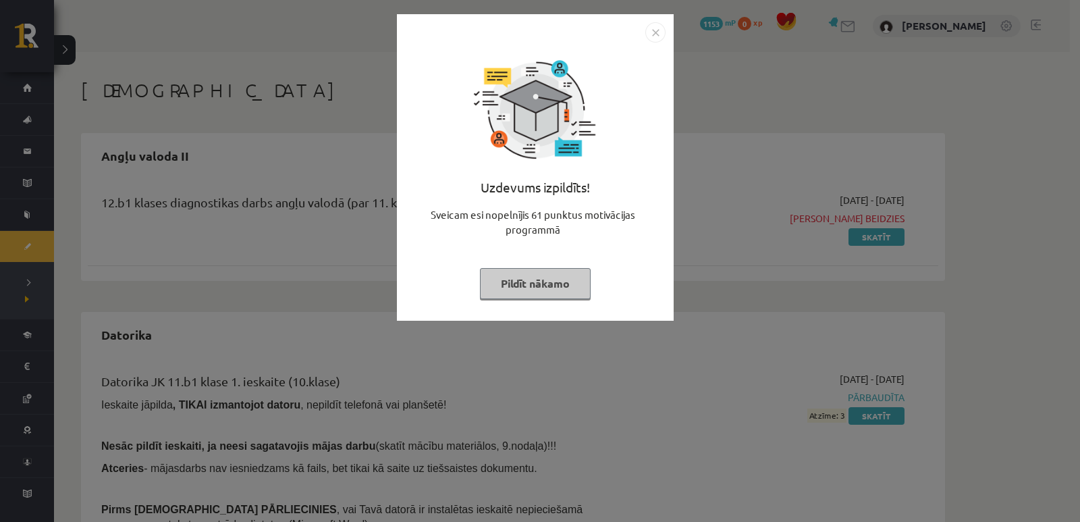
click at [659, 29] on img "Close" at bounding box center [655, 32] width 20 height 20
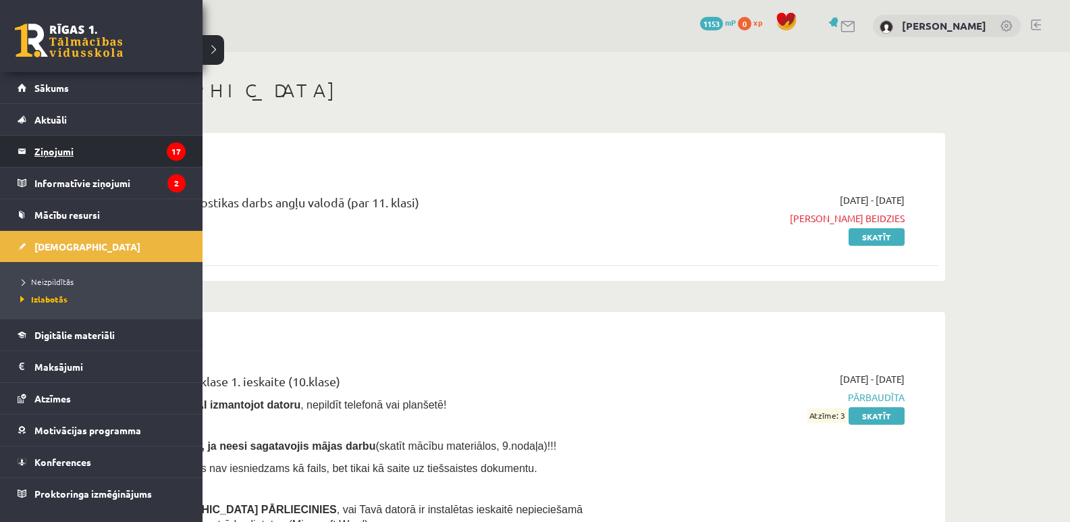
click at [103, 159] on legend "Ziņojumi 17" at bounding box center [109, 151] width 151 height 31
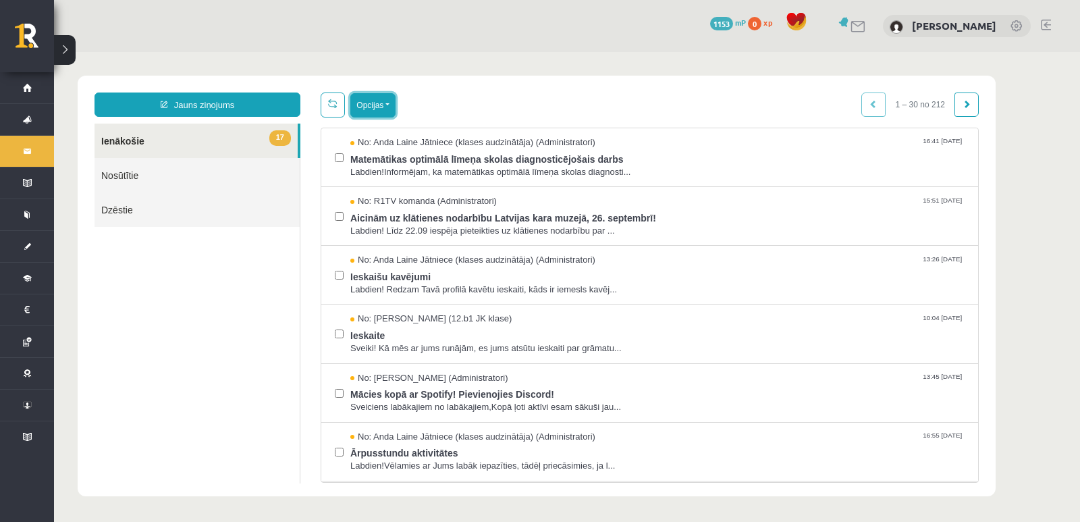
click at [392, 106] on button "Opcijas" at bounding box center [372, 105] width 45 height 24
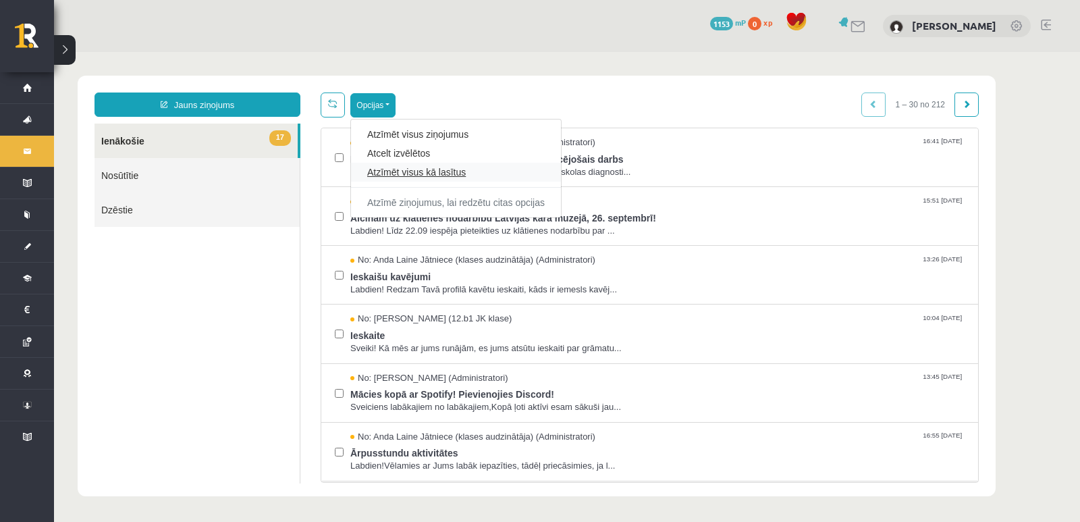
click at [413, 174] on link "Atzīmēt visus kā lasītus" at bounding box center [456, 172] width 178 height 14
